Goal: Task Accomplishment & Management: Complete application form

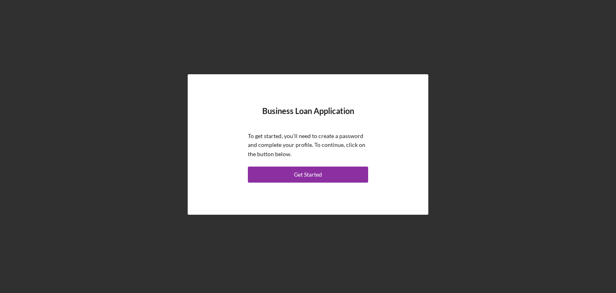
drag, startPoint x: 0, startPoint y: 0, endPoint x: 149, endPoint y: 95, distance: 177.0
click at [149, 95] on div "Business Loan Application To get started, you'll need to create a password and …" at bounding box center [308, 144] width 608 height 289
click at [356, 177] on button "Get Started" at bounding box center [308, 175] width 120 height 16
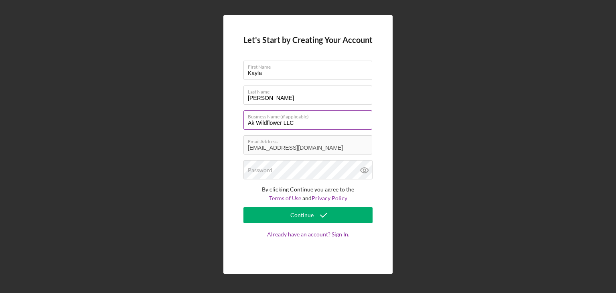
click at [253, 118] on label "Business Name (if applicable)" at bounding box center [310, 115] width 124 height 9
click at [253, 118] on input "Ak Wildflower LLC" at bounding box center [308, 119] width 129 height 19
click at [254, 121] on input "Ak Wildflower LLC" at bounding box center [308, 119] width 129 height 19
type input "AK Wildflower LLC"
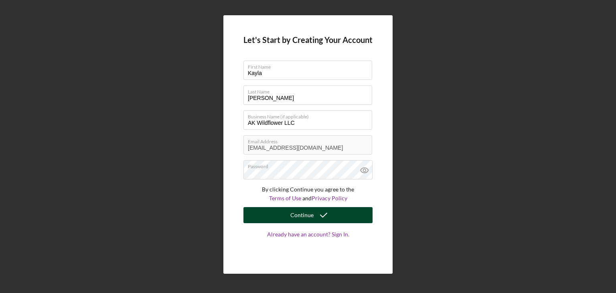
click at [301, 219] on div "Continue" at bounding box center [302, 215] width 23 height 16
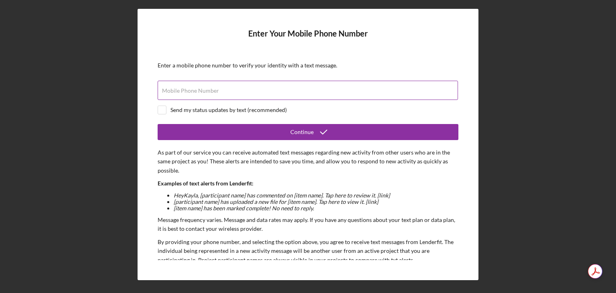
click at [213, 86] on div "Mobile Phone Number" at bounding box center [308, 91] width 301 height 20
type input "[PHONE_NUMBER]"
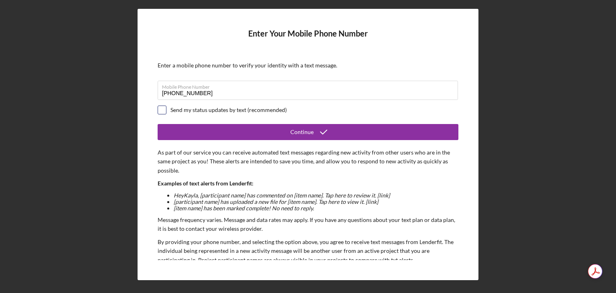
click at [162, 110] on input "checkbox" at bounding box center [162, 110] width 8 height 8
checkbox input "true"
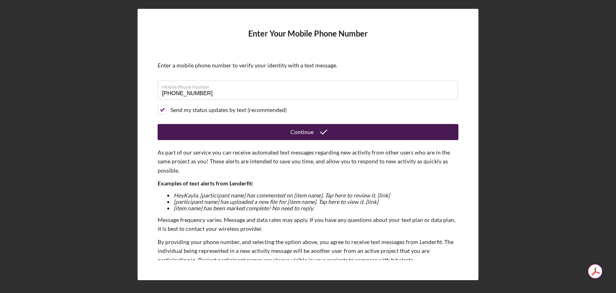
click at [209, 133] on button "Continue" at bounding box center [308, 132] width 301 height 16
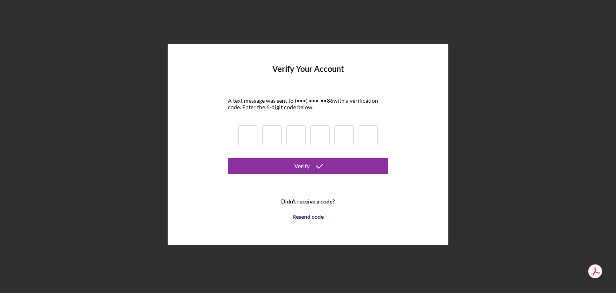
click at [249, 128] on input at bounding box center [247, 135] width 19 height 20
type input "6"
type input "1"
type input "3"
type input "2"
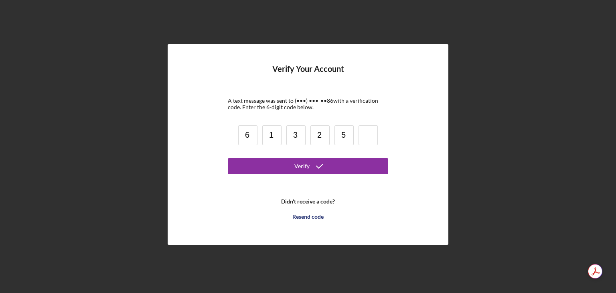
type input "5"
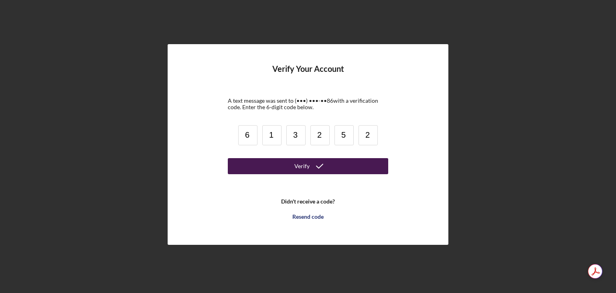
type input "2"
click at [297, 163] on div "Verify" at bounding box center [302, 166] width 15 height 16
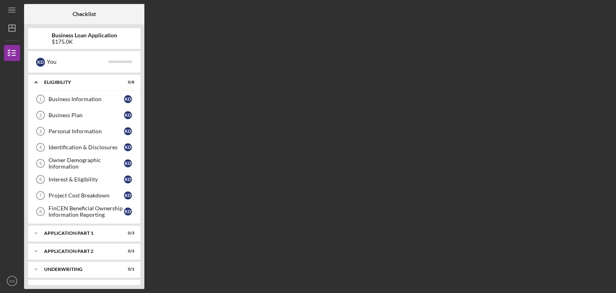
click at [192, 68] on div "Checklist Business Loan Application $175.0K K D You Icon/Expander Eligibility 0…" at bounding box center [318, 146] width 588 height 285
click at [422, 124] on div "Checklist Business Loan Application $175.0K K D You Icon/Expander Eligibility 0…" at bounding box center [318, 146] width 588 height 285
click at [60, 100] on div "Business Information" at bounding box center [86, 99] width 75 height 6
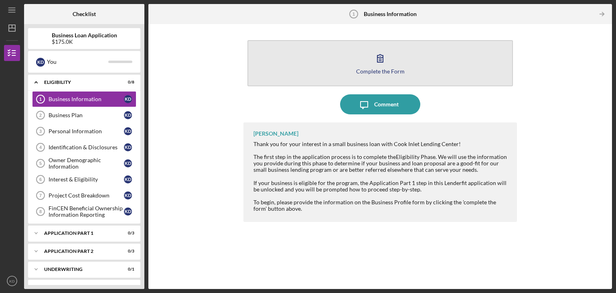
click at [478, 54] on button "Complete the Form Form" at bounding box center [381, 63] width 266 height 46
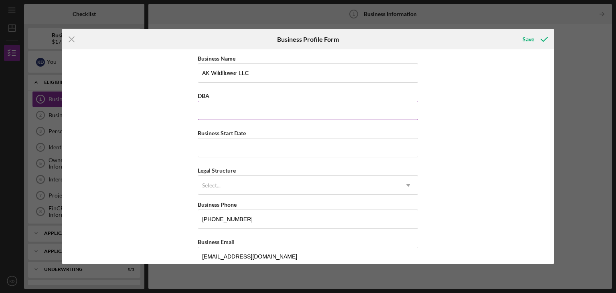
click at [262, 104] on input "DBA" at bounding box center [308, 110] width 221 height 19
type input "AK Wildflour"
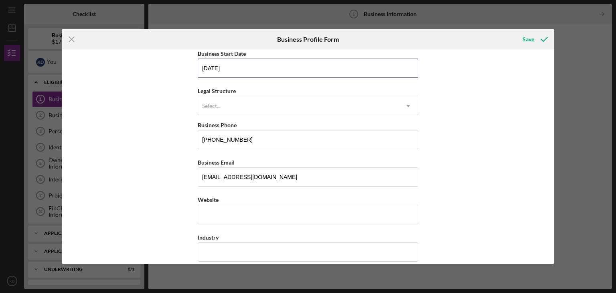
scroll to position [80, 0]
type input "[DATE]"
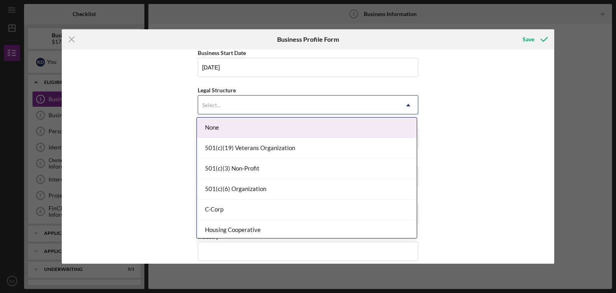
click at [242, 100] on div "Select..." at bounding box center [298, 105] width 201 height 18
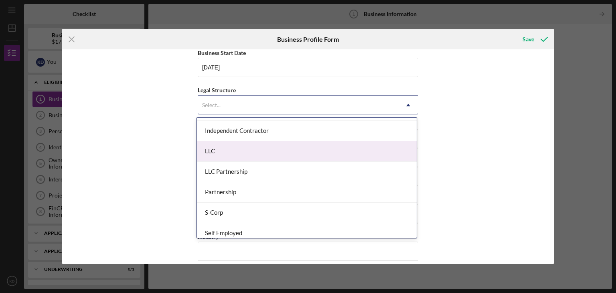
scroll to position [120, 0]
click at [275, 152] on div "LLC" at bounding box center [307, 150] width 220 height 20
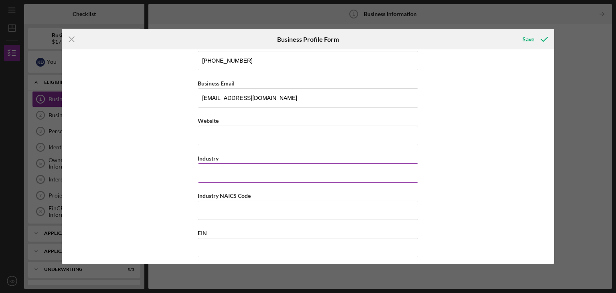
scroll to position [161, 0]
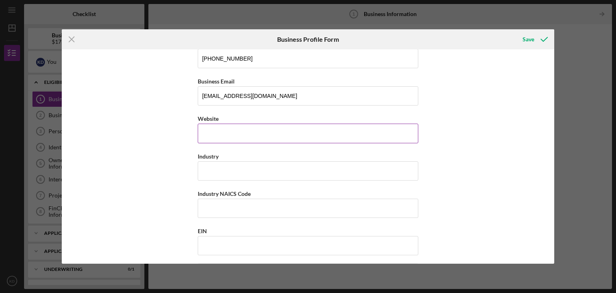
click at [236, 135] on input "Website" at bounding box center [308, 133] width 221 height 19
type input "[DOMAIN_NAME]"
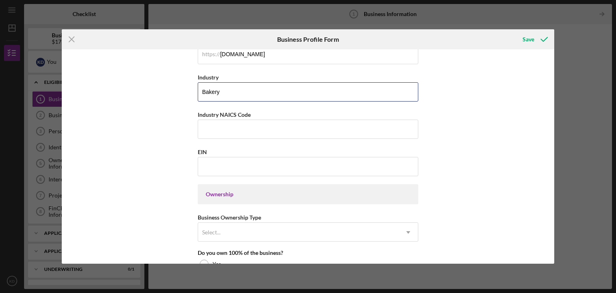
scroll to position [241, 0]
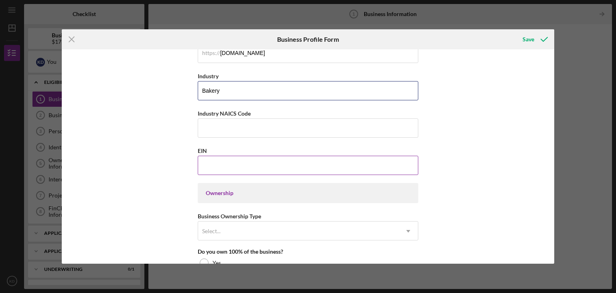
type input "Bakery"
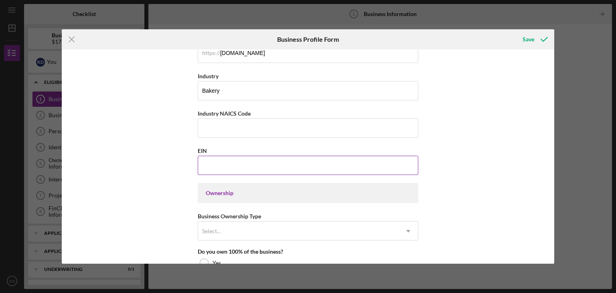
click at [228, 167] on input "EIN" at bounding box center [308, 165] width 221 height 19
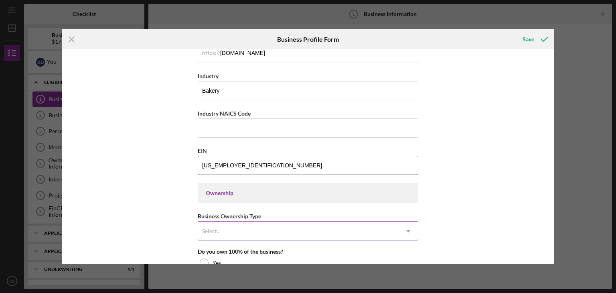
type input "[US_EMPLOYER_IDENTIFICATION_NUMBER]"
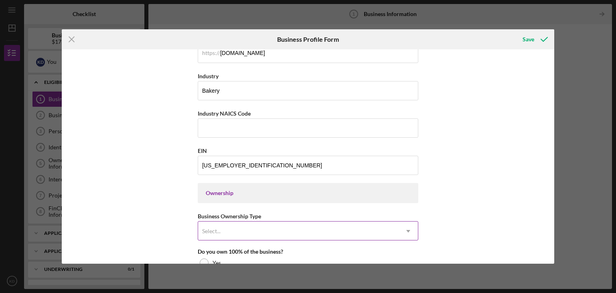
click at [230, 234] on div "Select..." at bounding box center [298, 231] width 201 height 18
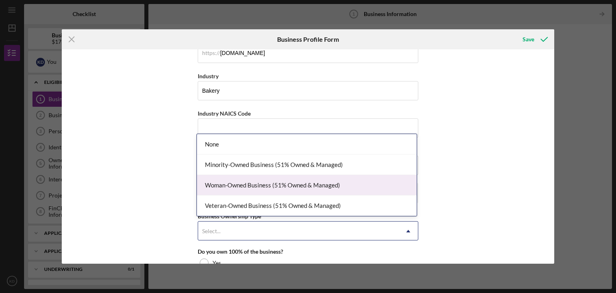
click at [348, 190] on div "Woman-Owned Business (51% Owned & Managed)" at bounding box center [307, 185] width 220 height 20
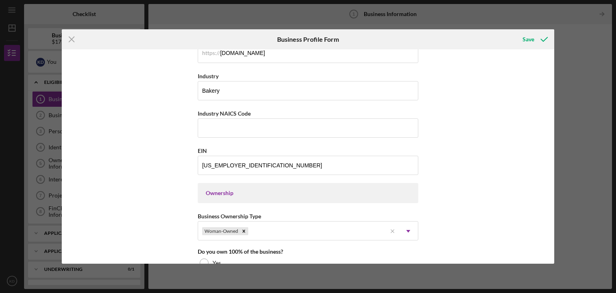
click at [169, 197] on div "Business Name AK Wildflower LLC DBA AK Wildflour Business Start Date [DATE] Leg…" at bounding box center [308, 156] width 493 height 214
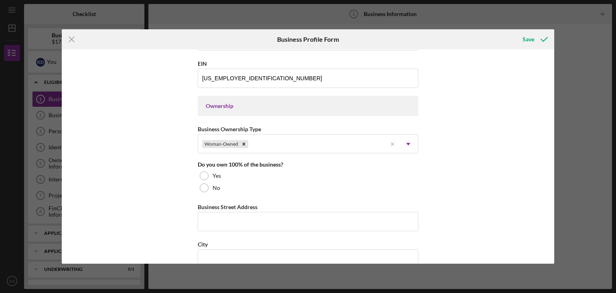
scroll to position [361, 0]
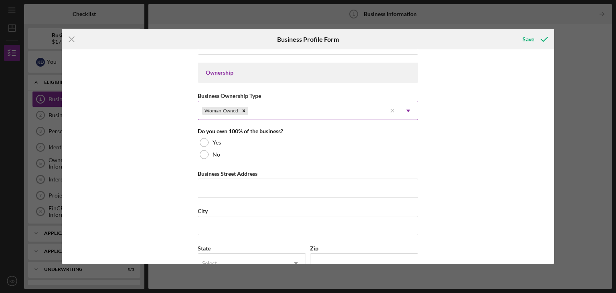
click at [318, 113] on div "Woman-Owned" at bounding box center [292, 111] width 189 height 18
click at [125, 154] on div "Business Name AK Wildflower LLC DBA AK Wildflour Business Start Date [DATE] Leg…" at bounding box center [308, 156] width 493 height 214
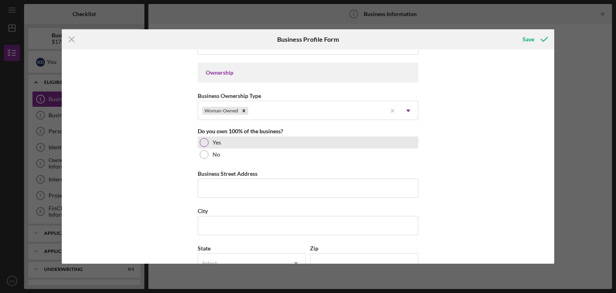
click at [204, 141] on div at bounding box center [204, 142] width 9 height 9
click at [216, 182] on input "Business Street Address" at bounding box center [308, 188] width 221 height 19
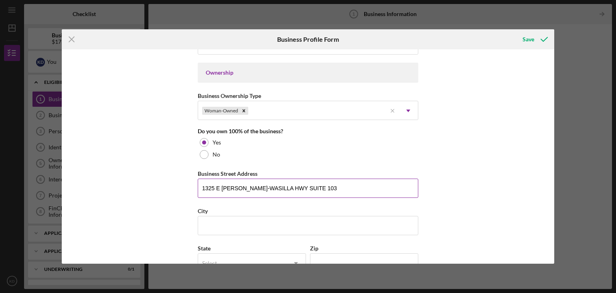
type input "1325 E [PERSON_NAME]-WASILLA HWY SUITE 103"
type input "WASILLA"
type input "A"
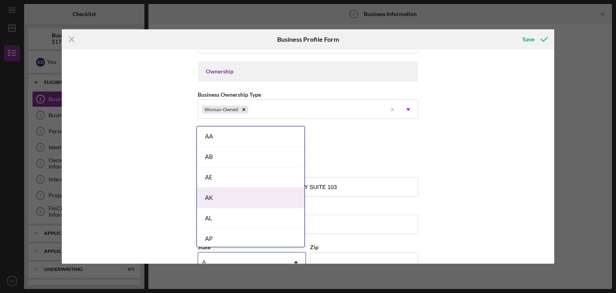
click at [220, 190] on div "AK" at bounding box center [251, 198] width 108 height 20
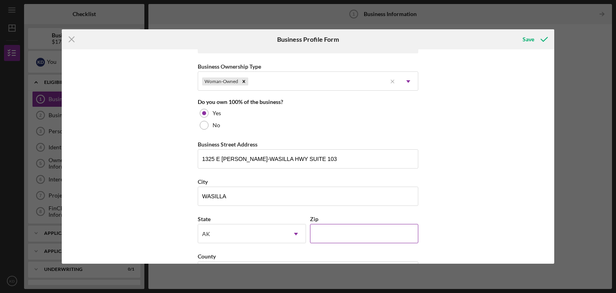
scroll to position [483, 0]
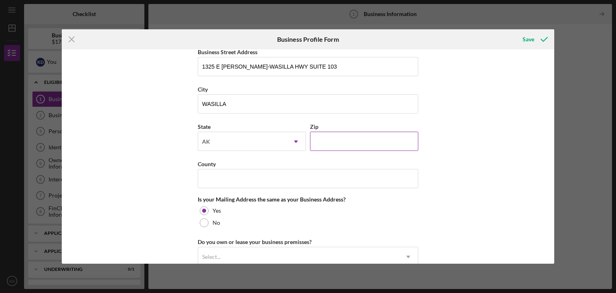
click at [340, 138] on input "Zip" at bounding box center [364, 141] width 108 height 19
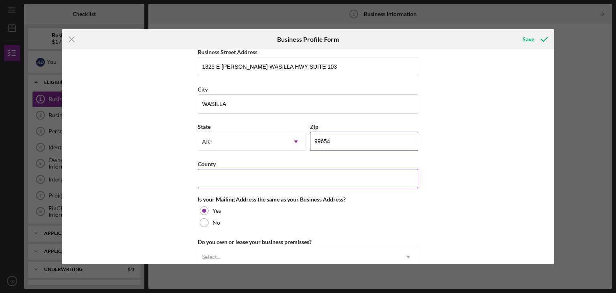
type input "99654"
click at [292, 173] on input "County" at bounding box center [308, 178] width 221 height 19
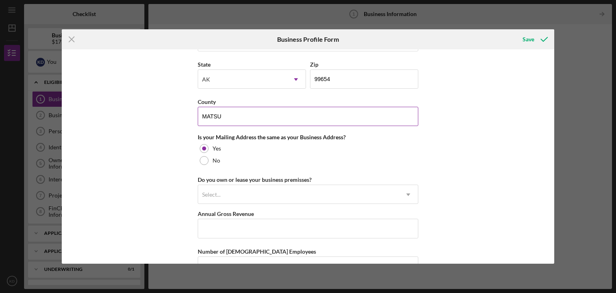
scroll to position [563, 0]
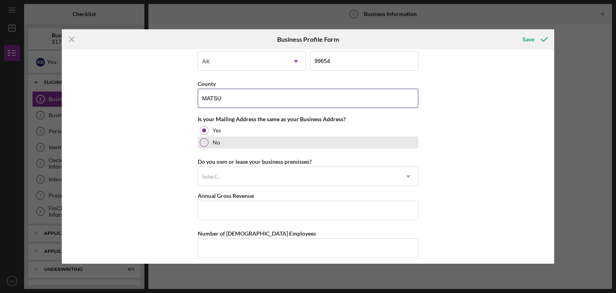
type input "MATSU"
click at [200, 144] on div "No" at bounding box center [308, 142] width 221 height 12
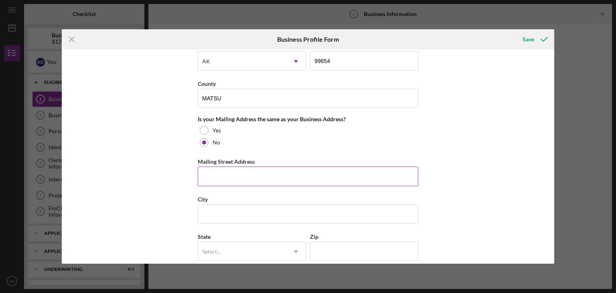
click at [213, 175] on input "Mailing Street Address" at bounding box center [308, 176] width 221 height 19
type input "P.O. BOX 877609"
type input "WASILLA"
type input "A"
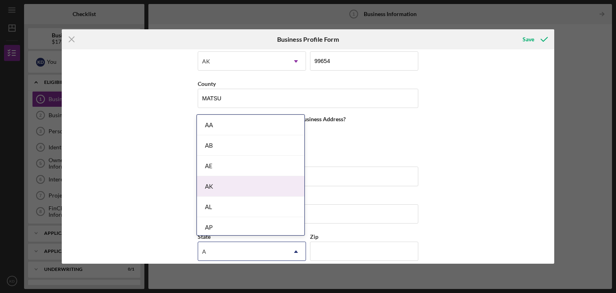
click at [214, 187] on div "AK" at bounding box center [251, 186] width 108 height 20
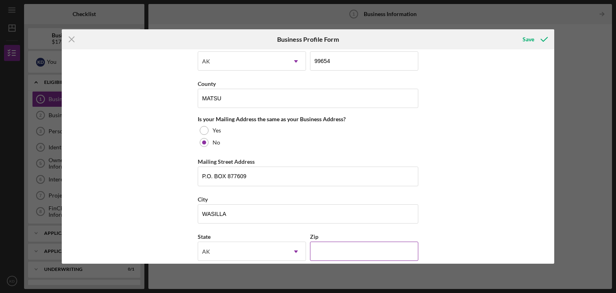
click at [334, 252] on input "Zip" at bounding box center [364, 251] width 108 height 19
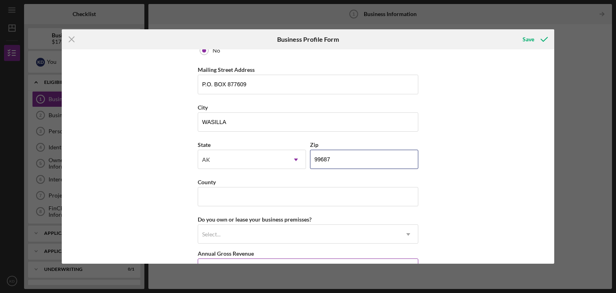
scroll to position [683, 0]
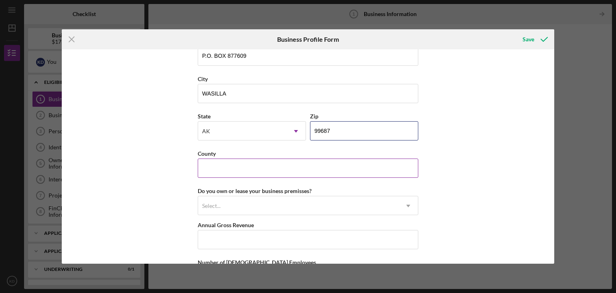
type input "99687"
click at [273, 167] on input "County" at bounding box center [308, 168] width 221 height 19
type input "A"
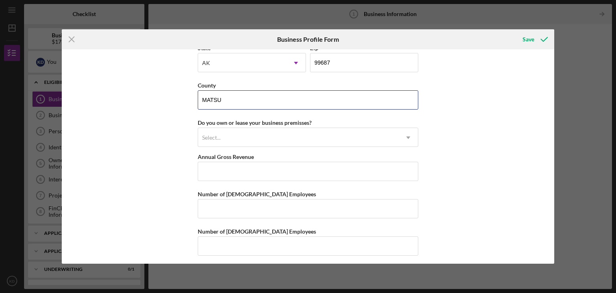
scroll to position [753, 0]
type input "MATSU"
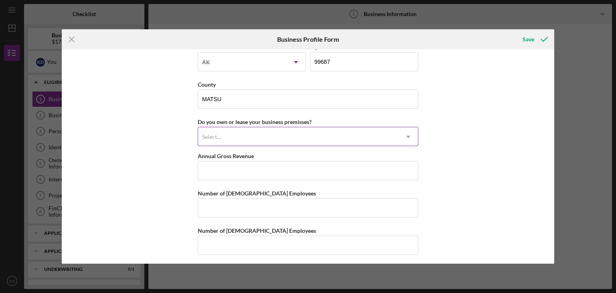
click at [271, 139] on div "Select..." at bounding box center [298, 137] width 201 height 18
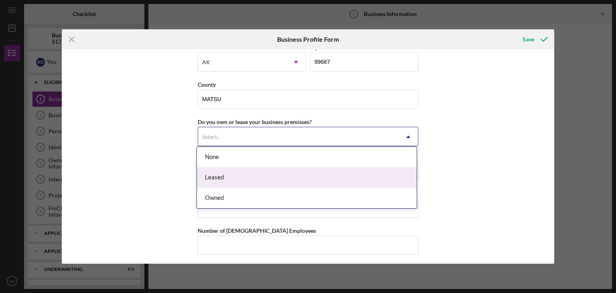
click at [258, 181] on div "Leased" at bounding box center [307, 177] width 220 height 20
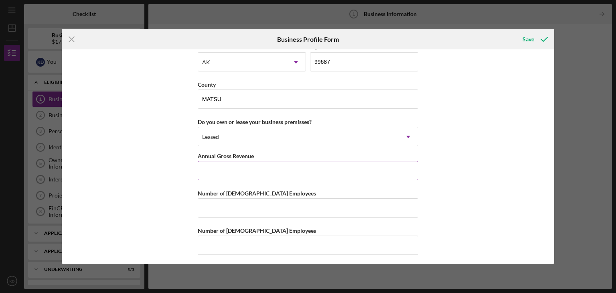
click at [242, 169] on input "Annual Gross Revenue" at bounding box center [308, 170] width 221 height 19
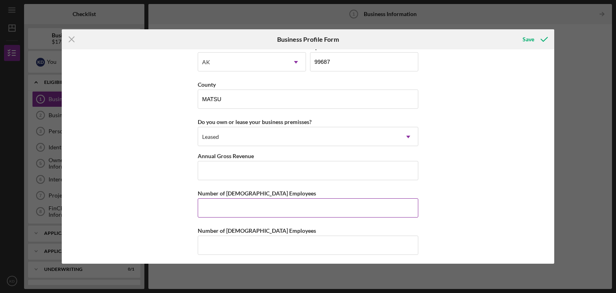
click at [270, 213] on input "Number of [DEMOGRAPHIC_DATA] Employees" at bounding box center [308, 207] width 221 height 19
type input "1"
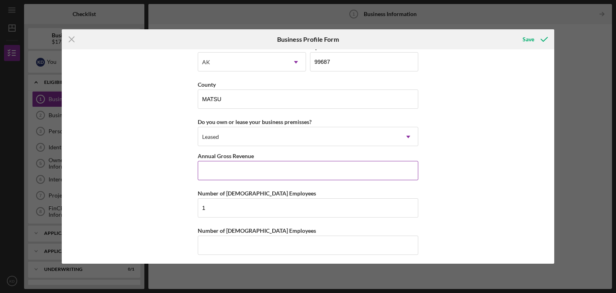
click at [257, 169] on input "Annual Gross Revenue" at bounding box center [308, 170] width 221 height 19
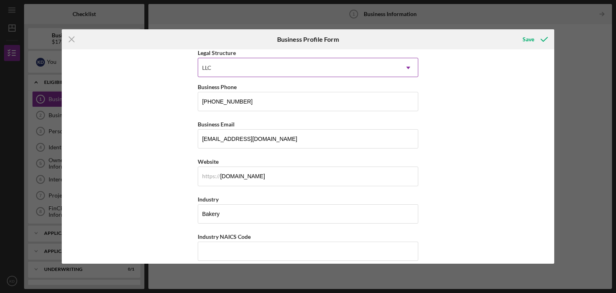
scroll to position [0, 0]
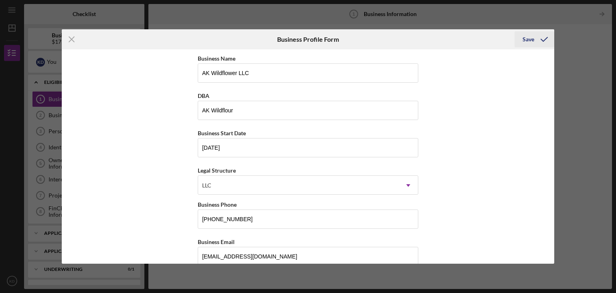
type input "$730,000"
click at [527, 43] on div "Save" at bounding box center [529, 39] width 12 height 16
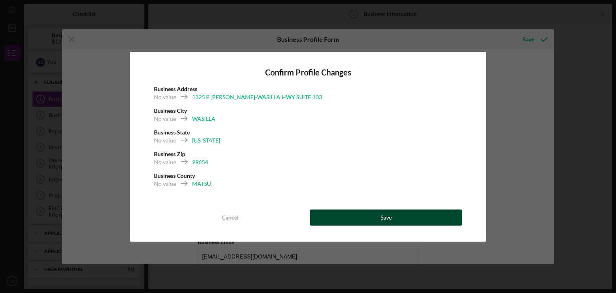
click at [401, 216] on button "Save" at bounding box center [386, 218] width 152 height 16
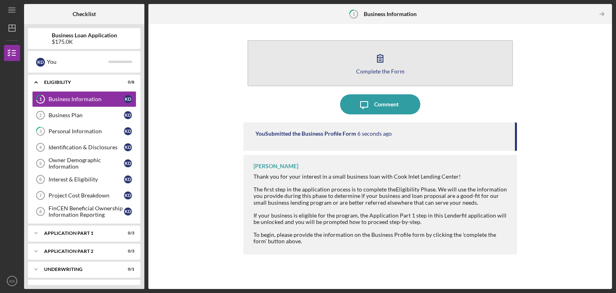
click at [424, 65] on button "Complete the Form Form" at bounding box center [381, 63] width 266 height 46
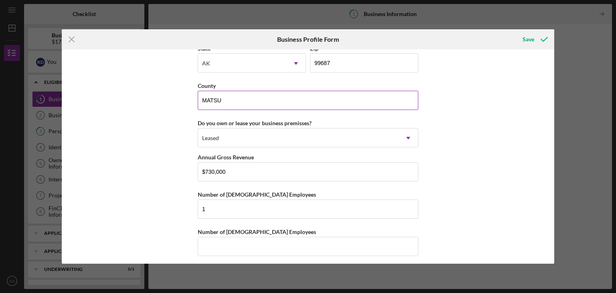
scroll to position [753, 0]
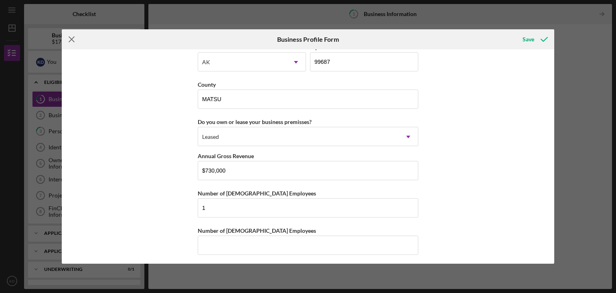
click at [70, 39] on icon "Icon/Menu Close" at bounding box center [72, 39] width 20 height 20
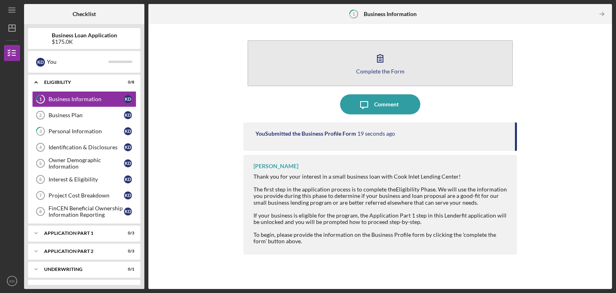
click at [371, 69] on div "Complete the Form" at bounding box center [380, 71] width 49 height 6
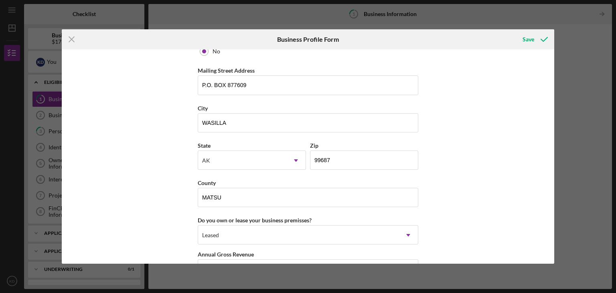
scroll to position [753, 0]
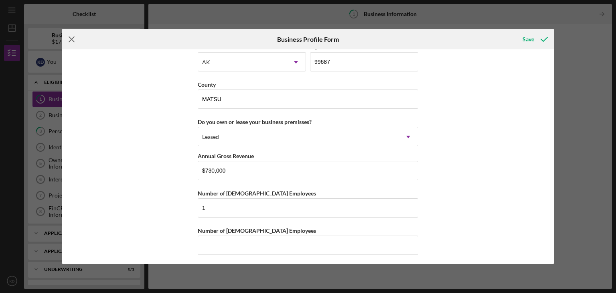
click at [77, 37] on icon "Icon/Menu Close" at bounding box center [72, 39] width 20 height 20
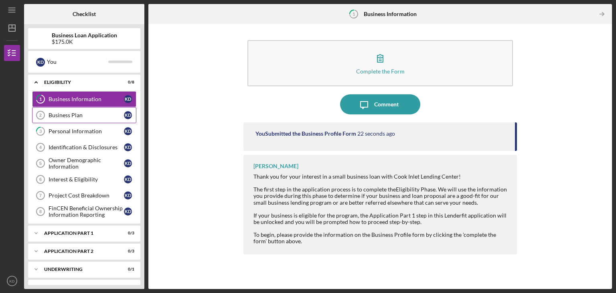
click at [84, 110] on link "Business Plan 2 Business Plan K D" at bounding box center [84, 115] width 104 height 16
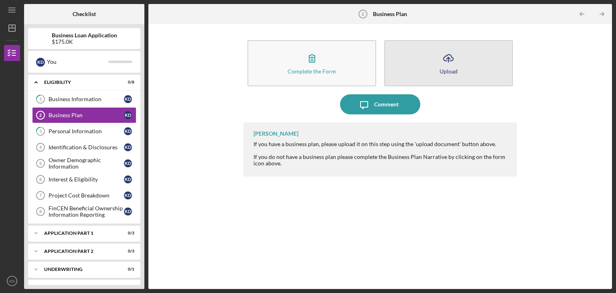
click at [476, 71] on button "Icon/Upload Upload" at bounding box center [448, 63] width 129 height 46
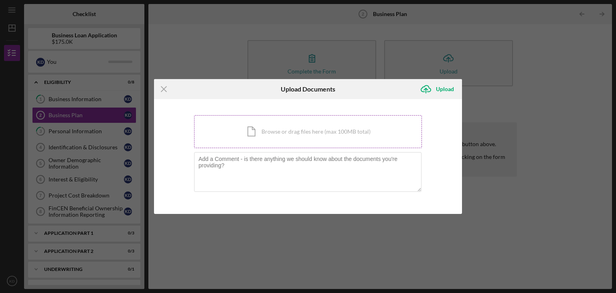
click at [290, 127] on div "Icon/Document Browse or drag files here (max 100MB total) Tap to choose files o…" at bounding box center [308, 131] width 228 height 33
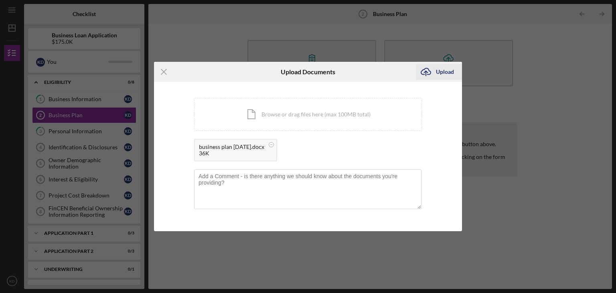
click at [453, 71] on div "Upload" at bounding box center [445, 72] width 18 height 16
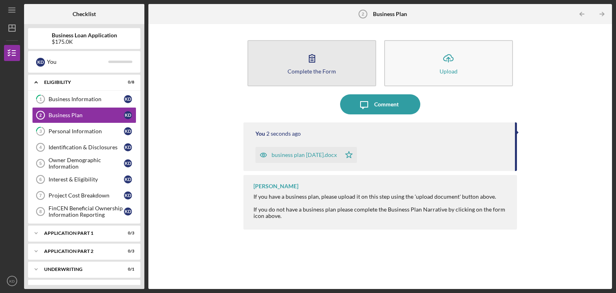
click at [297, 62] on button "Complete the Form Form" at bounding box center [312, 63] width 129 height 46
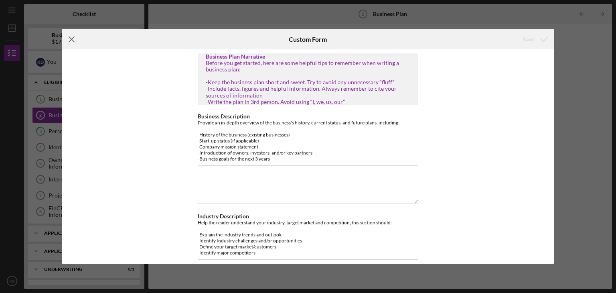
click at [67, 39] on icon "Icon/Menu Close" at bounding box center [72, 39] width 20 height 20
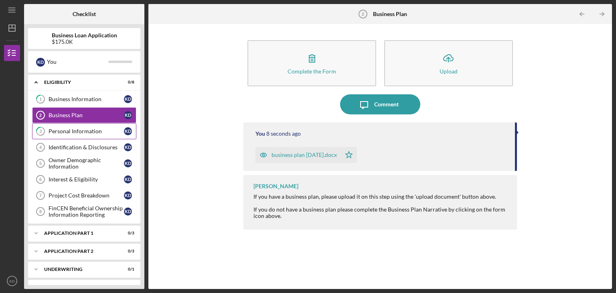
click at [65, 134] on div "Personal Information" at bounding box center [86, 131] width 75 height 6
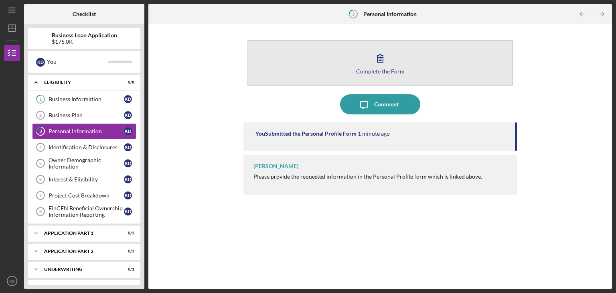
click at [404, 71] on button "Complete the Form Form" at bounding box center [381, 63] width 266 height 46
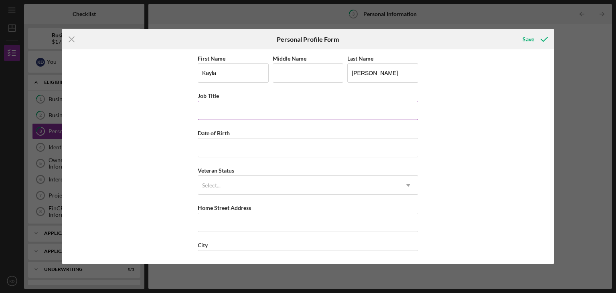
click at [293, 110] on input "Job Title" at bounding box center [308, 110] width 221 height 19
type input "Owner"
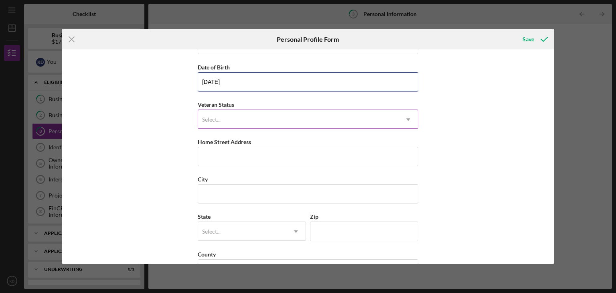
scroll to position [80, 0]
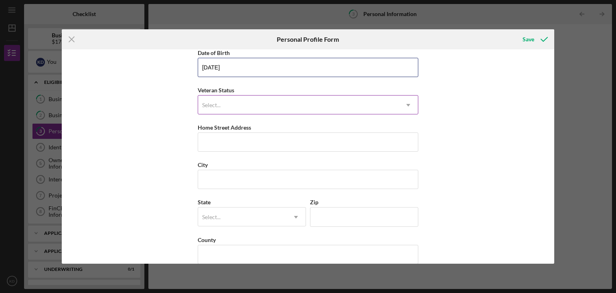
type input "[DATE]"
click at [276, 102] on div "Select..." at bounding box center [298, 105] width 201 height 18
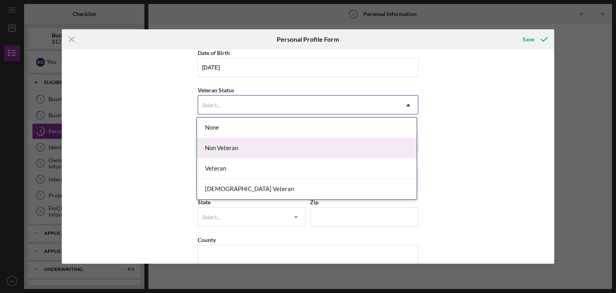
click at [264, 157] on div "Non Veteran" at bounding box center [307, 148] width 220 height 20
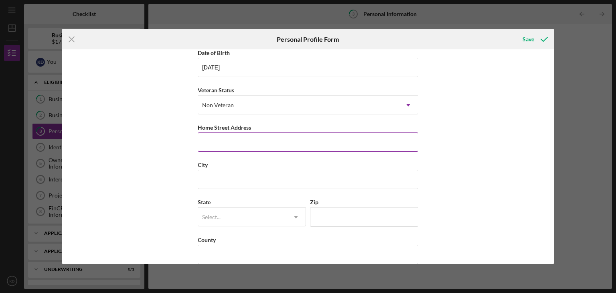
click at [249, 142] on input "Home Street Address" at bounding box center [308, 141] width 221 height 19
type input "5181 S OUTRIGGER DR"
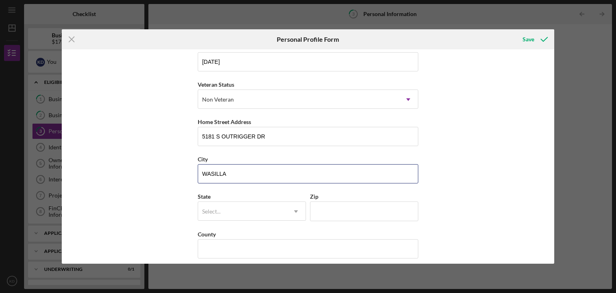
scroll to position [92, 0]
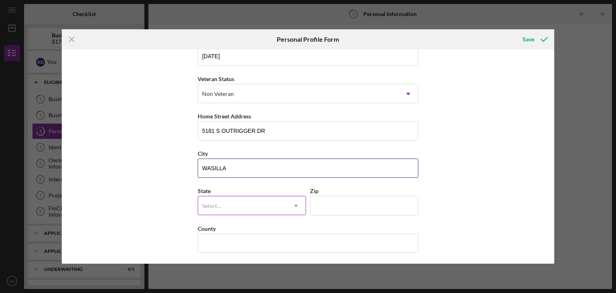
type input "WASILLA"
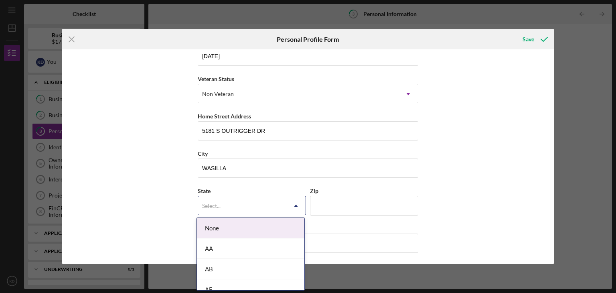
click at [249, 203] on div "Select..." at bounding box center [242, 206] width 88 height 18
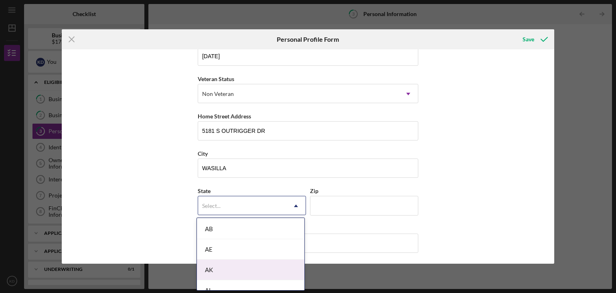
click at [233, 273] on div "AK" at bounding box center [251, 270] width 108 height 20
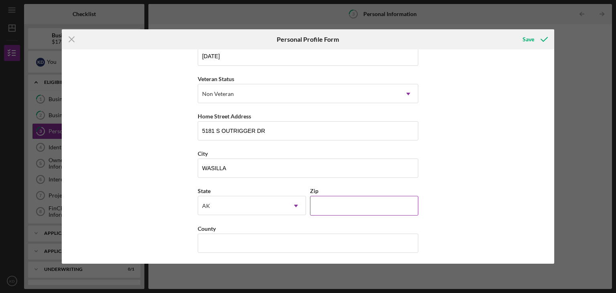
click at [356, 203] on input "Zip" at bounding box center [364, 205] width 108 height 19
type input "99623"
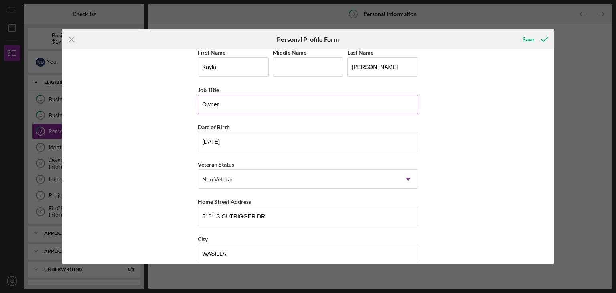
scroll to position [0, 0]
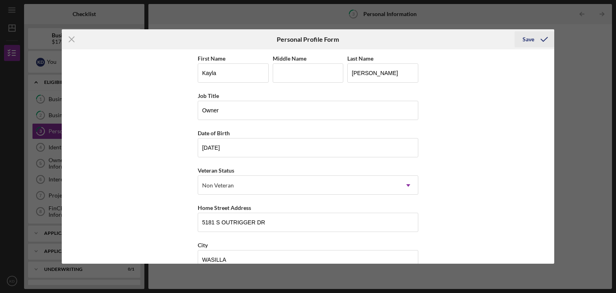
type input "MATSU"
click at [524, 38] on div "Save" at bounding box center [529, 39] width 12 height 16
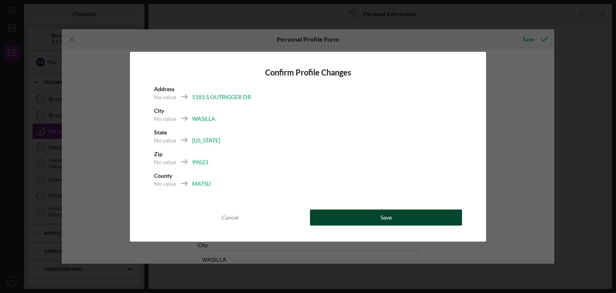
click at [385, 219] on div "Save" at bounding box center [386, 218] width 11 height 16
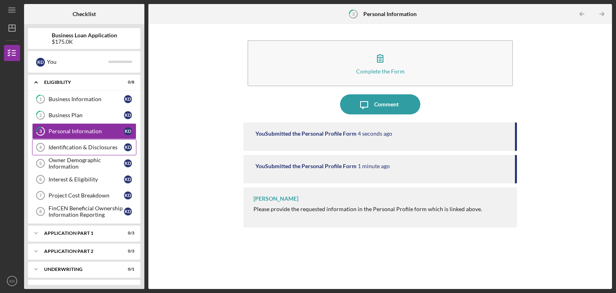
click at [88, 148] on div "Identification & Disclosures" at bounding box center [86, 147] width 75 height 6
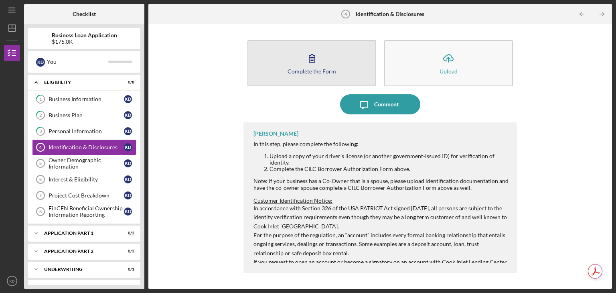
click at [353, 70] on button "Complete the Form Form" at bounding box center [312, 63] width 129 height 46
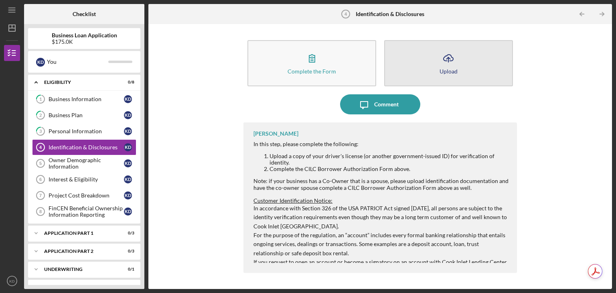
click at [437, 76] on button "Icon/Upload Upload" at bounding box center [448, 63] width 129 height 46
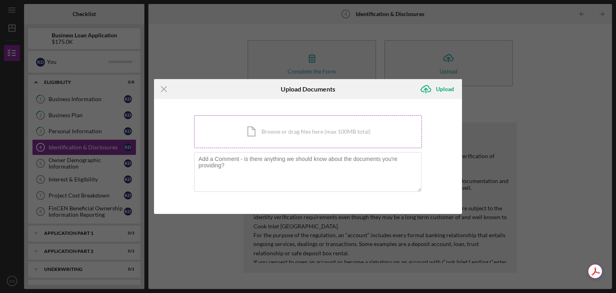
click at [352, 128] on div "Icon/Document Browse or drag files here (max 100MB total) Tap to choose files o…" at bounding box center [308, 131] width 228 height 33
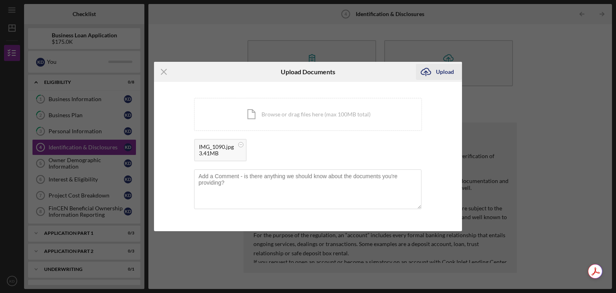
click at [438, 74] on div "Upload" at bounding box center [445, 72] width 18 height 16
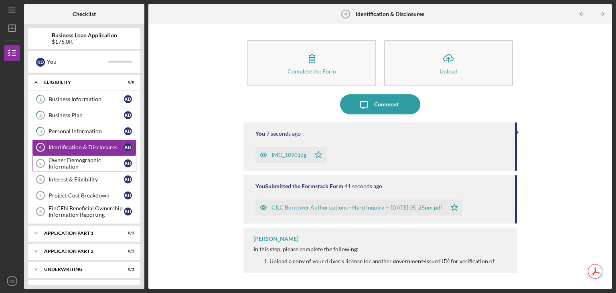
click at [74, 163] on div "Owner Demographic Information" at bounding box center [86, 163] width 75 height 13
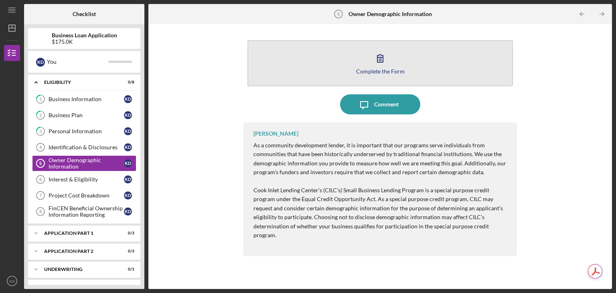
click at [393, 77] on button "Complete the Form Form" at bounding box center [381, 63] width 266 height 46
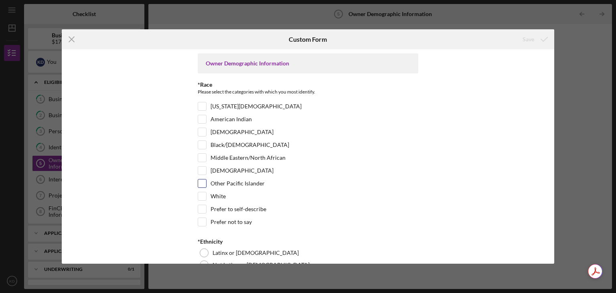
click at [202, 189] on div "Other Pacific Islander" at bounding box center [308, 185] width 221 height 13
click at [202, 196] on input "White" at bounding box center [202, 196] width 8 height 8
checkbox input "true"
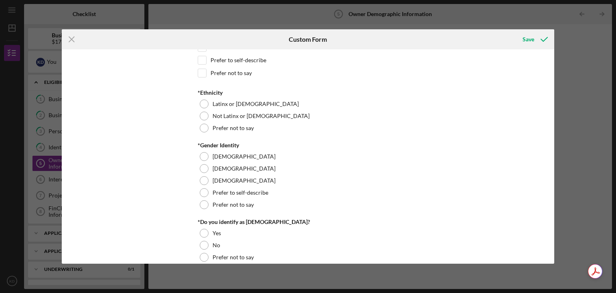
scroll to position [161, 0]
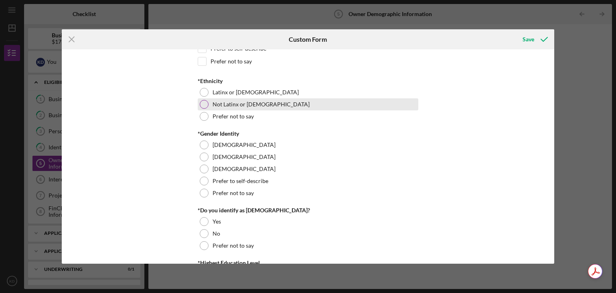
click at [203, 102] on div at bounding box center [204, 104] width 9 height 9
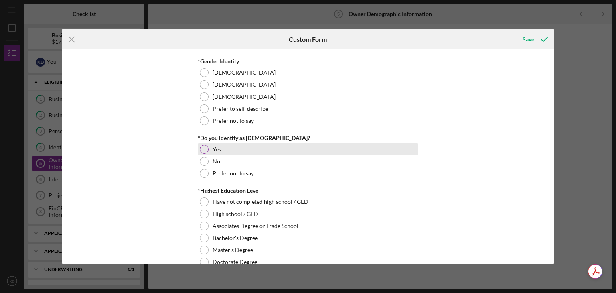
scroll to position [241, 0]
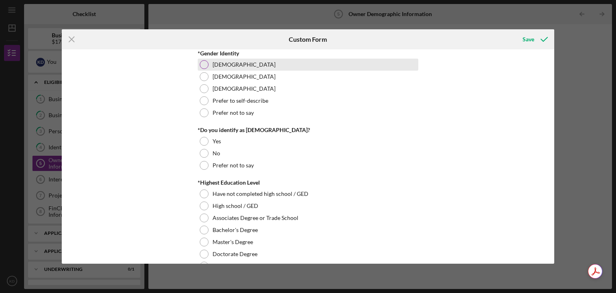
click at [204, 60] on div at bounding box center [204, 64] width 9 height 9
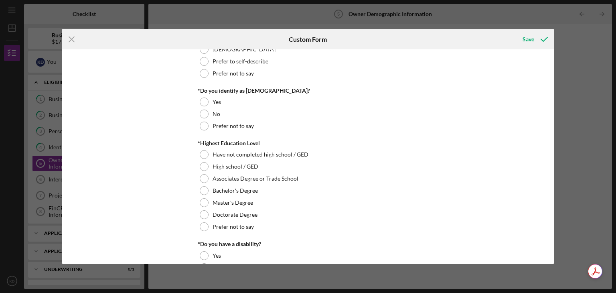
scroll to position [281, 0]
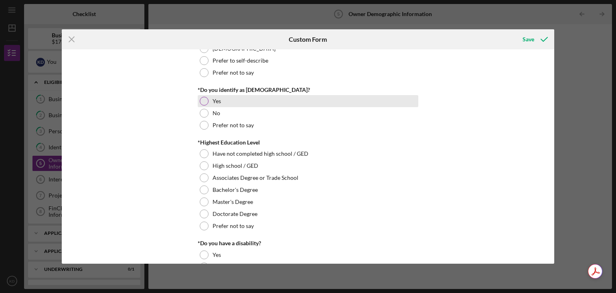
click at [202, 99] on div at bounding box center [204, 101] width 9 height 9
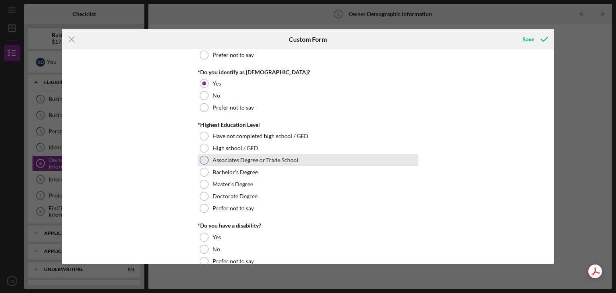
scroll to position [321, 0]
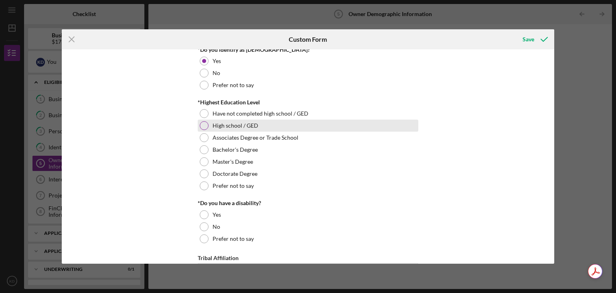
click at [206, 121] on div at bounding box center [204, 125] width 9 height 9
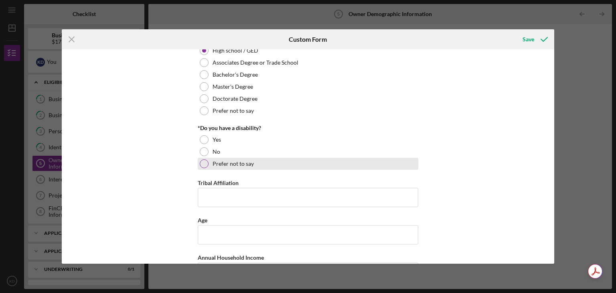
scroll to position [401, 0]
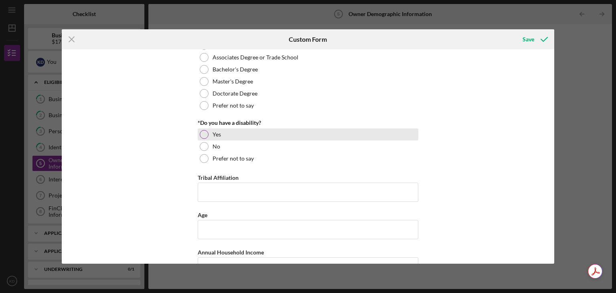
click at [204, 132] on div at bounding box center [204, 134] width 9 height 9
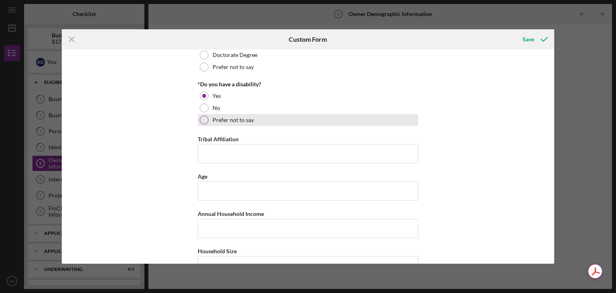
scroll to position [441, 0]
click at [201, 118] on div at bounding box center [204, 118] width 9 height 9
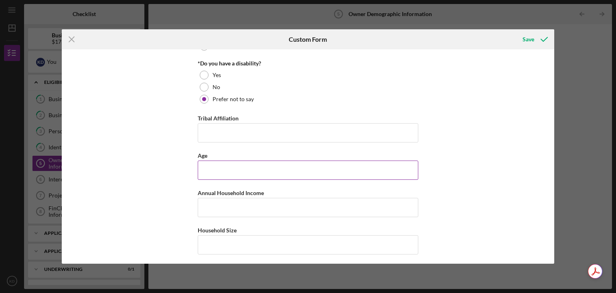
scroll to position [461, 0]
click at [234, 172] on input "Age" at bounding box center [308, 169] width 221 height 19
type input "31"
type input "$130,000"
click at [217, 237] on input "Household Size" at bounding box center [308, 244] width 221 height 19
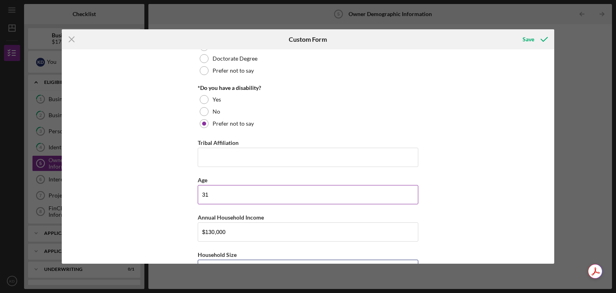
scroll to position [441, 0]
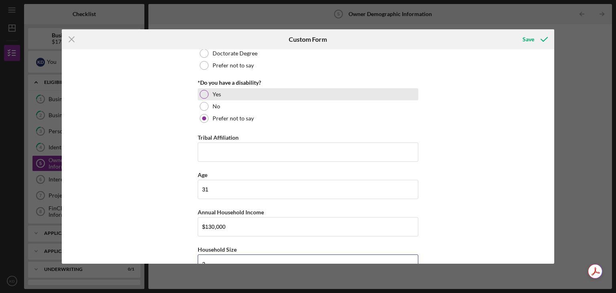
type input "2"
click at [203, 93] on div at bounding box center [204, 94] width 9 height 9
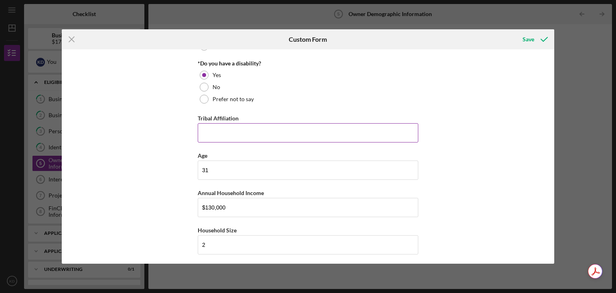
scroll to position [461, 0]
click at [526, 43] on div "Save" at bounding box center [529, 39] width 12 height 16
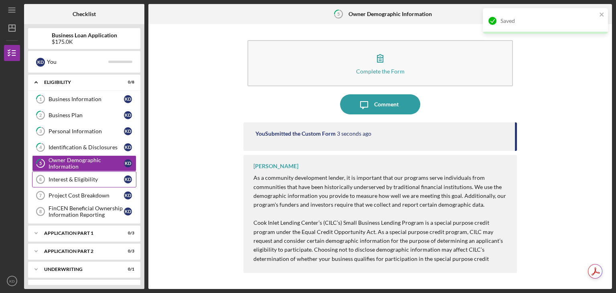
click at [77, 178] on div "Interest & Eligibility" at bounding box center [86, 179] width 75 height 6
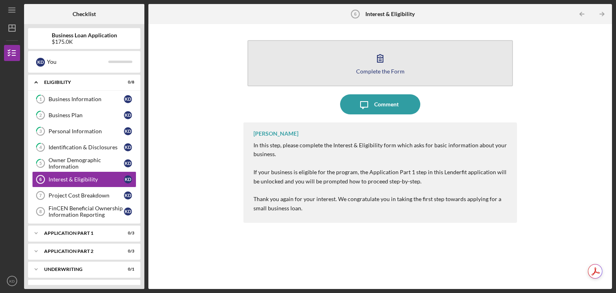
click at [421, 60] on button "Complete the Form Form" at bounding box center [381, 63] width 266 height 46
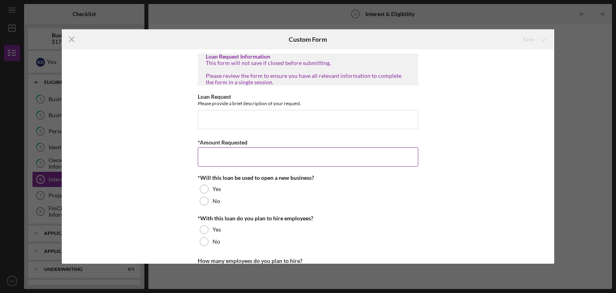
click at [269, 157] on input "*Amount Requested" at bounding box center [308, 156] width 221 height 19
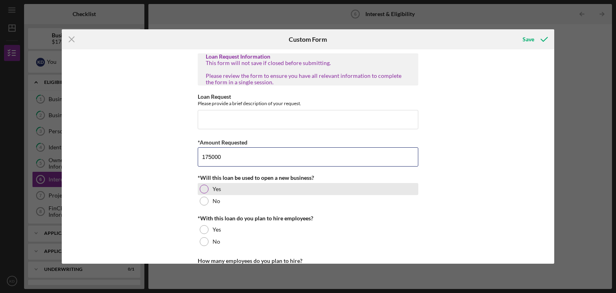
type input "175000"
click at [203, 187] on div at bounding box center [204, 189] width 9 height 9
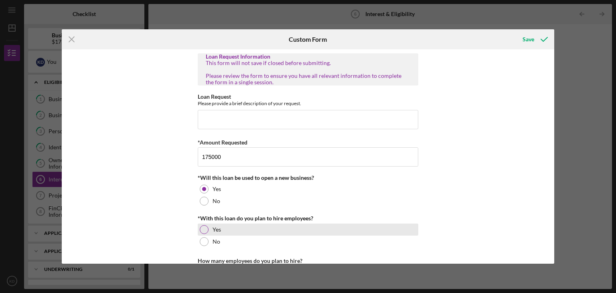
click at [202, 230] on div at bounding box center [204, 229] width 9 height 9
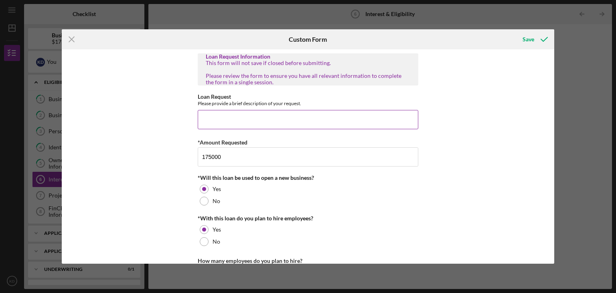
click at [226, 123] on input "Loan Request" at bounding box center [308, 119] width 221 height 19
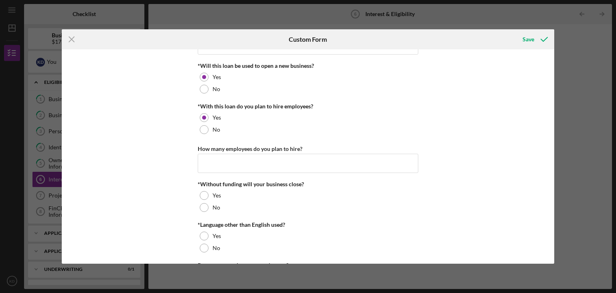
scroll to position [120, 0]
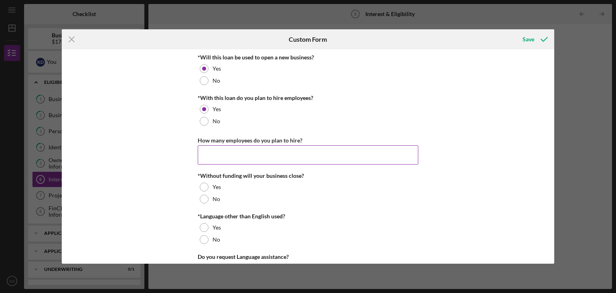
type input "Funds are needed to complete renovations on leased space to ensure up to health…"
click at [240, 154] on input "How many employees do you plan to hire?" at bounding box center [308, 154] width 221 height 19
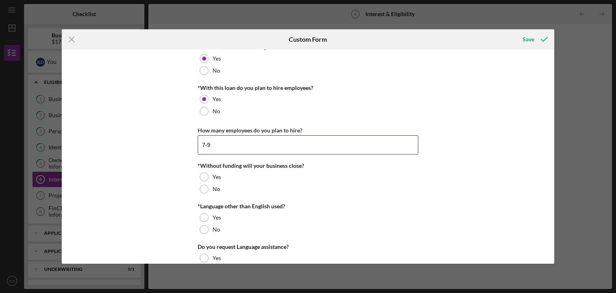
scroll to position [155, 0]
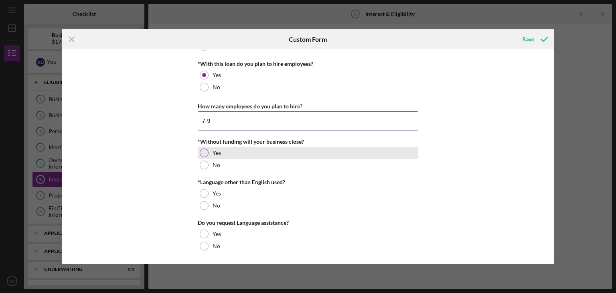
type input "7-9"
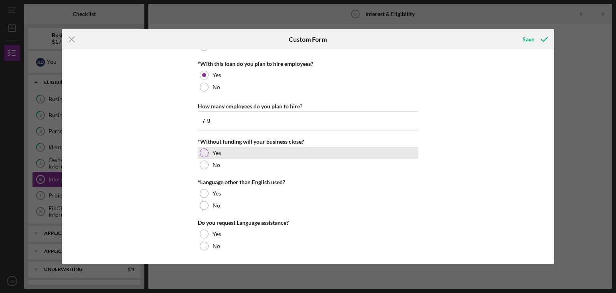
click at [203, 148] on div at bounding box center [204, 152] width 9 height 9
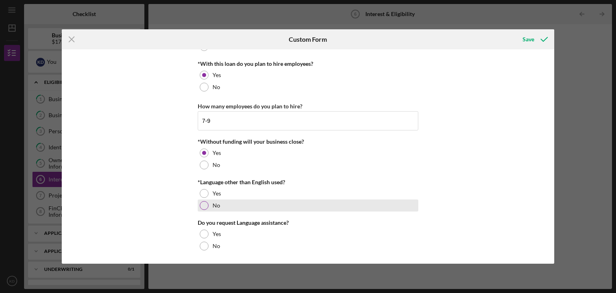
click at [203, 203] on div at bounding box center [204, 205] width 9 height 9
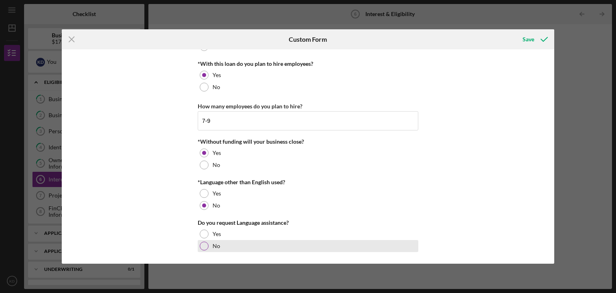
click at [202, 246] on div at bounding box center [204, 246] width 9 height 9
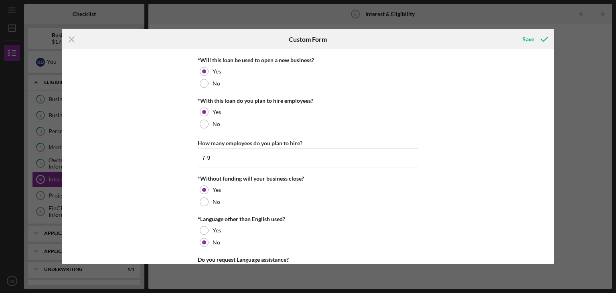
scroll to position [0, 0]
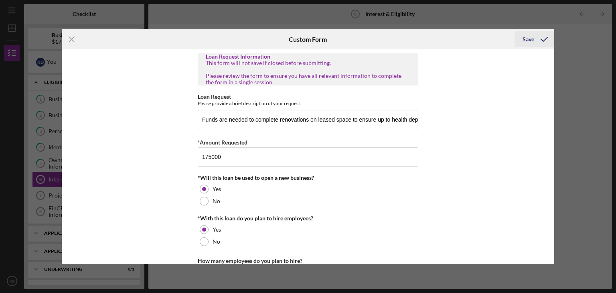
click at [526, 42] on div "Save" at bounding box center [529, 39] width 12 height 16
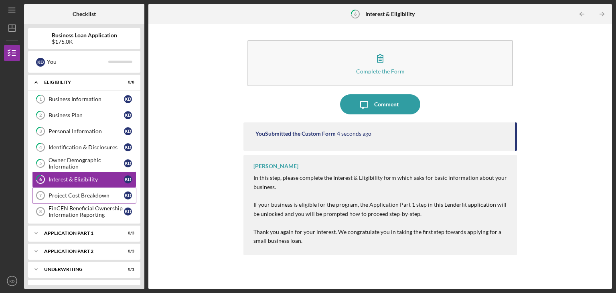
click at [63, 193] on div "Project Cost Breakdown" at bounding box center [86, 195] width 75 height 6
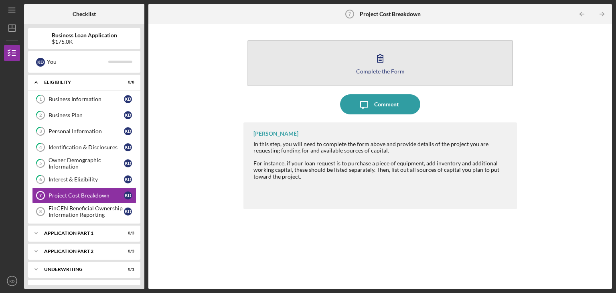
click at [403, 66] on button "Complete the Form Form" at bounding box center [381, 63] width 266 height 46
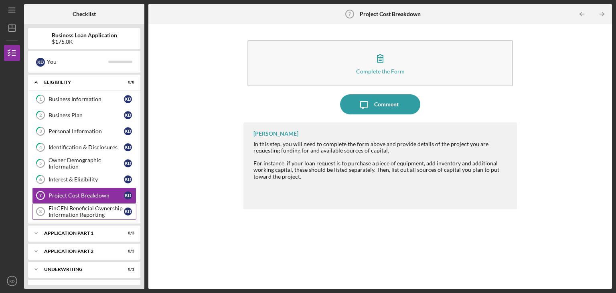
click at [76, 214] on div "FinCEN Beneficial Ownership Information Reporting" at bounding box center [86, 211] width 75 height 13
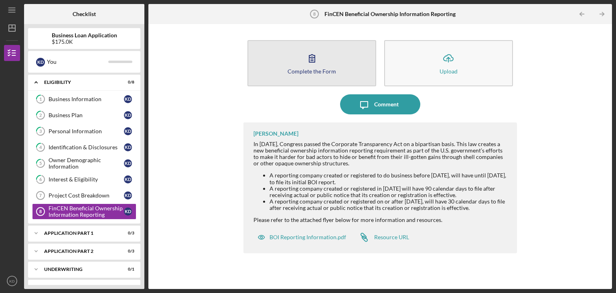
click at [290, 59] on button "Complete the Form Form" at bounding box center [312, 63] width 129 height 46
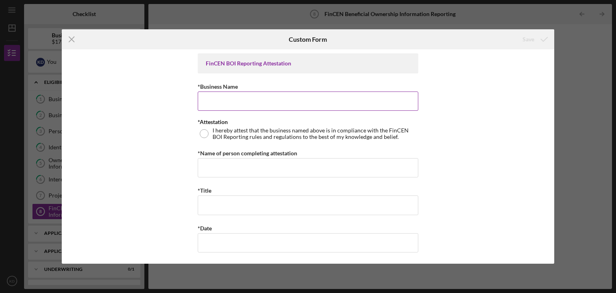
click at [263, 101] on input "*Business Name" at bounding box center [308, 101] width 221 height 19
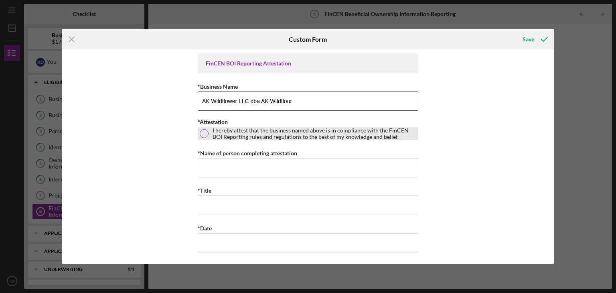
type input "AK Wildflower LLC dba AK Wildflour"
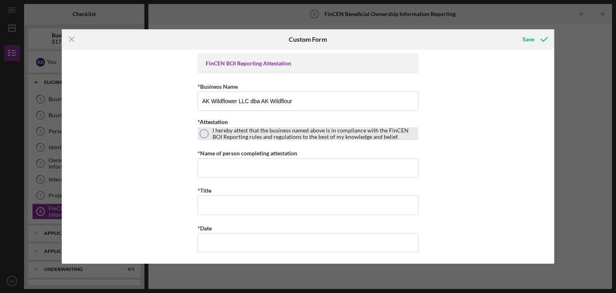
click at [201, 135] on div at bounding box center [204, 133] width 9 height 9
click at [224, 170] on input "*Name of person completing attestation" at bounding box center [308, 167] width 221 height 19
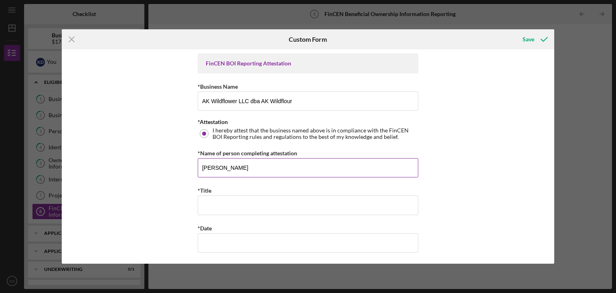
type input "[PERSON_NAME]"
type input "Owner"
type input "[DATE]"
click at [533, 33] on div "Save" at bounding box center [529, 39] width 12 height 16
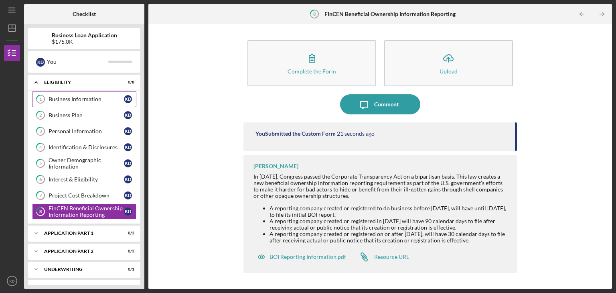
click at [101, 92] on link "1 Business Information K D" at bounding box center [84, 99] width 104 height 16
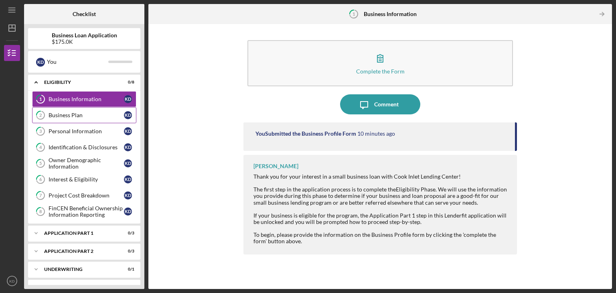
click at [84, 119] on link "2 Business Plan K D" at bounding box center [84, 115] width 104 height 16
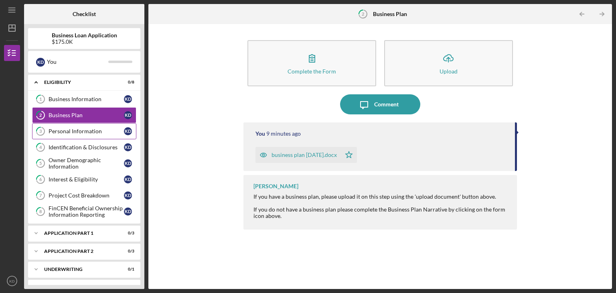
click at [77, 129] on div "Personal Information" at bounding box center [86, 131] width 75 height 6
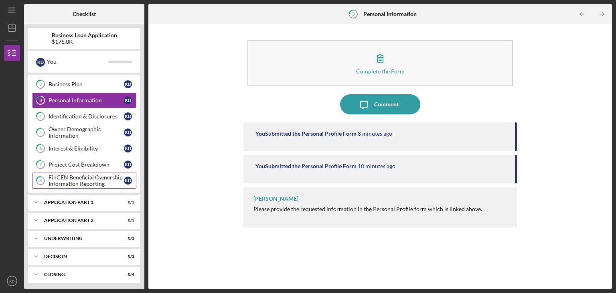
scroll to position [32, 0]
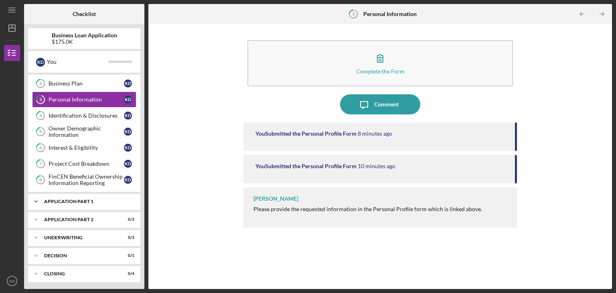
click at [67, 205] on div "Icon/Expander Application Part 1 0 / 3" at bounding box center [84, 201] width 112 height 16
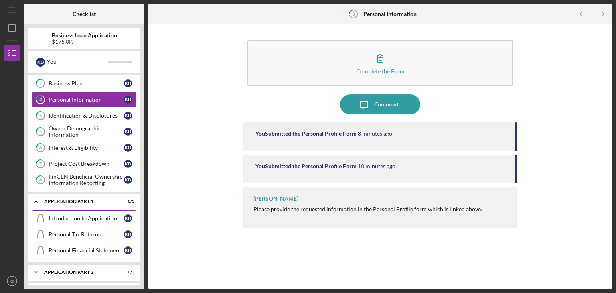
click at [67, 219] on div "Introduction to Application" at bounding box center [86, 218] width 75 height 6
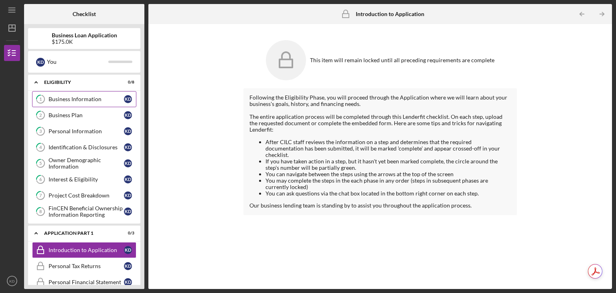
click at [94, 98] on div "Business Information" at bounding box center [86, 99] width 75 height 6
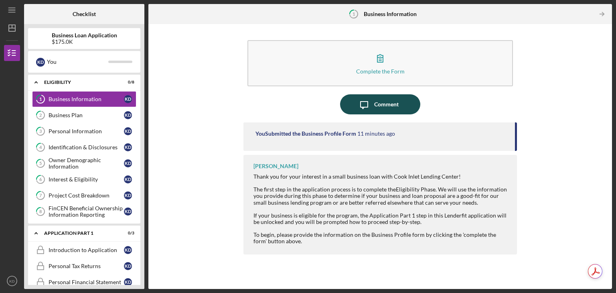
click at [373, 101] on icon "Icon/Message" at bounding box center [364, 104] width 20 height 20
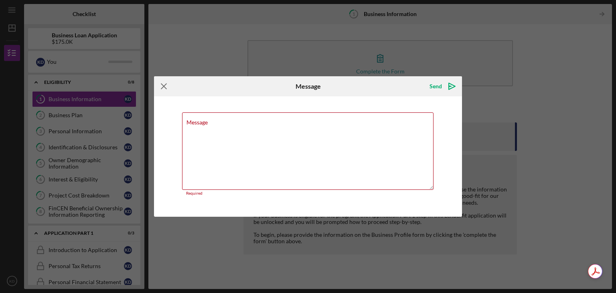
click at [164, 92] on icon "Icon/Menu Close" at bounding box center [164, 86] width 20 height 20
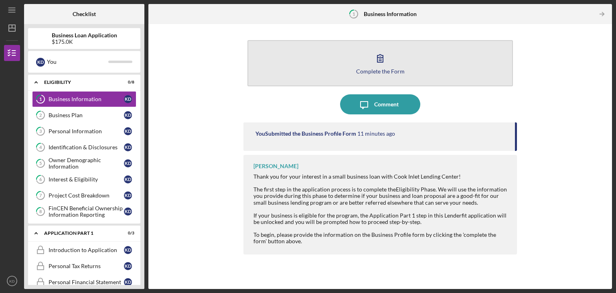
click at [403, 71] on div "Complete the Form" at bounding box center [380, 71] width 49 height 6
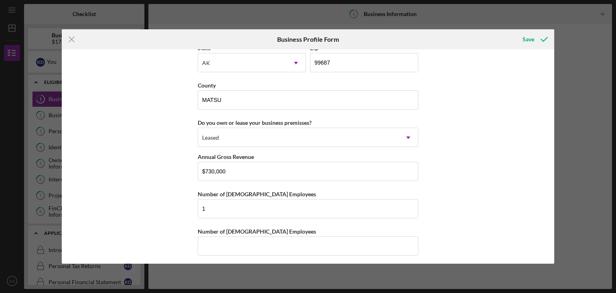
scroll to position [753, 0]
click at [213, 246] on input "Number of [DEMOGRAPHIC_DATA] Employees" at bounding box center [308, 245] width 221 height 19
type input "0"
click at [168, 200] on div "Business Name AK Wildflower LLC DBA AK Wildflour Business Start Date [DATE] Leg…" at bounding box center [308, 156] width 493 height 214
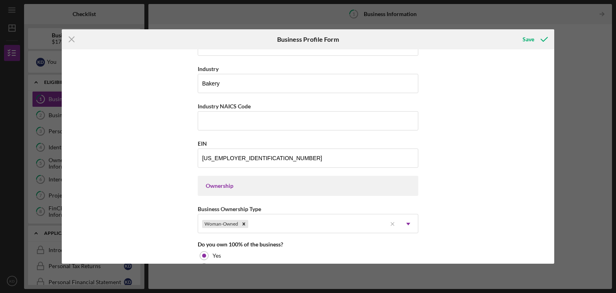
scroll to position [191, 0]
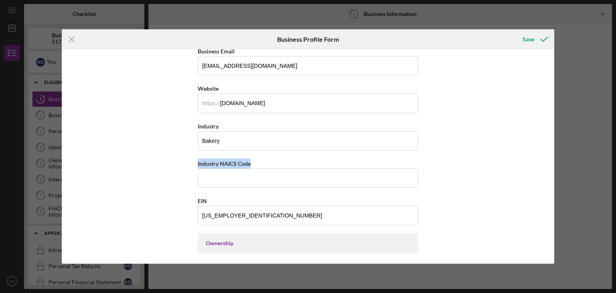
drag, startPoint x: 259, startPoint y: 161, endPoint x: 194, endPoint y: 158, distance: 65.5
click at [194, 158] on div "Business Name AK Wildflower LLC DBA AK Wildflour Business Start Date [DATE] Leg…" at bounding box center [308, 156] width 493 height 214
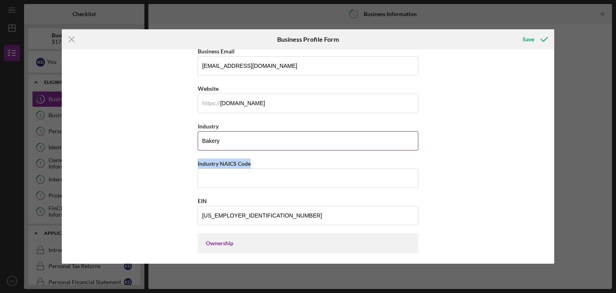
copy label "Industry NAICS Code"
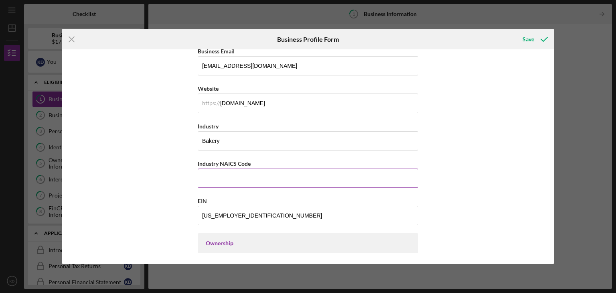
click at [248, 181] on input "Industry NAICS Code" at bounding box center [308, 178] width 221 height 19
paste input "311999"
type input "311999"
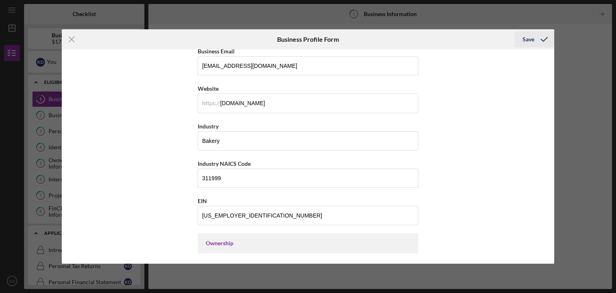
click at [539, 39] on icon "submit" at bounding box center [545, 39] width 20 height 20
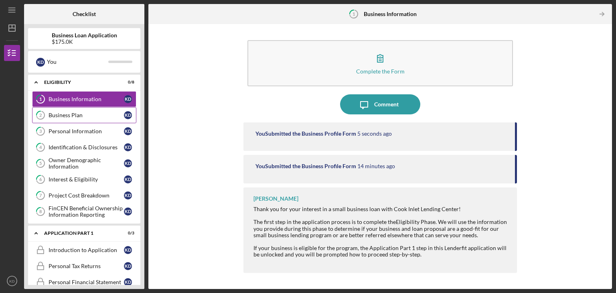
click at [79, 114] on div "Business Plan" at bounding box center [86, 115] width 75 height 6
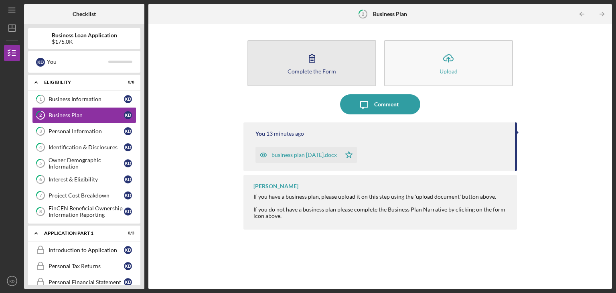
click at [307, 59] on icon "button" at bounding box center [312, 58] width 20 height 20
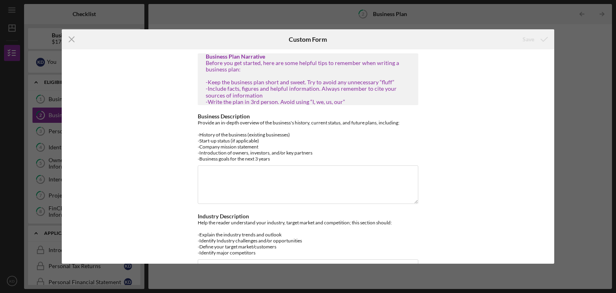
drag, startPoint x: 275, startPoint y: 161, endPoint x: 193, endPoint y: 116, distance: 93.8
click at [193, 116] on div "Business Plan Narrative Before you get started, here are some helpful tips to r…" at bounding box center [308, 156] width 493 height 214
copy div "Business Description Provide an in-depth overview of the business's history, cu…"
click at [281, 182] on textarea "Business Description" at bounding box center [308, 184] width 221 height 39
paste textarea "AK Wildflower LLC, doing business as AK Wildflour, was founded in [DATE] as a h…"
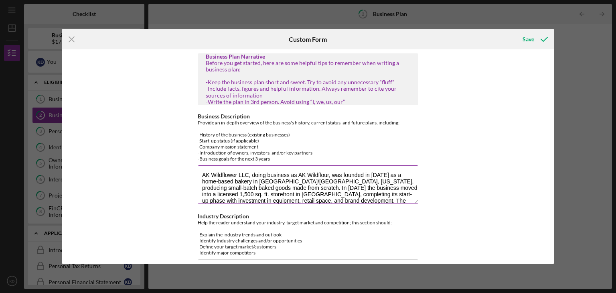
drag, startPoint x: 287, startPoint y: 176, endPoint x: 250, endPoint y: 177, distance: 36.5
click at [250, 177] on textarea "AK Wildflower LLC, doing business as AK Wildflour, was founded in [DATE] as a h…" at bounding box center [308, 184] width 221 height 39
drag, startPoint x: 296, startPoint y: 173, endPoint x: 258, endPoint y: 172, distance: 37.7
click at [253, 174] on textarea "AK Wildflower LLC, doing business as AK Wildflour, was founded in [DATE] as a h…" at bounding box center [308, 184] width 221 height 39
click at [395, 175] on textarea "AK Wildflower LLC, dba AK Wildflour, was founded in [DATE] as a home-based bake…" at bounding box center [308, 184] width 221 height 39
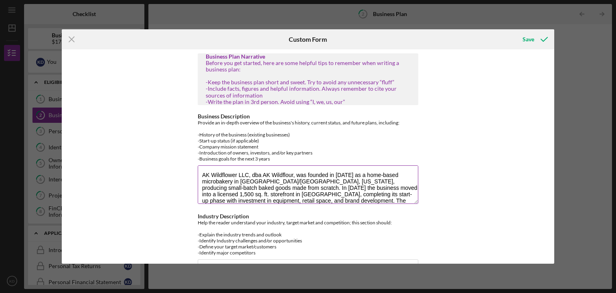
drag, startPoint x: 285, startPoint y: 180, endPoint x: 266, endPoint y: 179, distance: 18.5
click at [266, 179] on textarea "AK Wildflower LLC, dba AK Wildflour, was founded in [DATE] as a home-based micr…" at bounding box center [308, 184] width 221 height 39
click at [391, 182] on textarea "AK Wildflower LLC, dba AK Wildflour, was founded in [DATE] as a home-based micr…" at bounding box center [308, 184] width 221 height 39
click at [341, 187] on textarea "AK Wildflower LLC, dba AK Wildflour, was founded in [DATE] as a home-based micr…" at bounding box center [308, 184] width 221 height 39
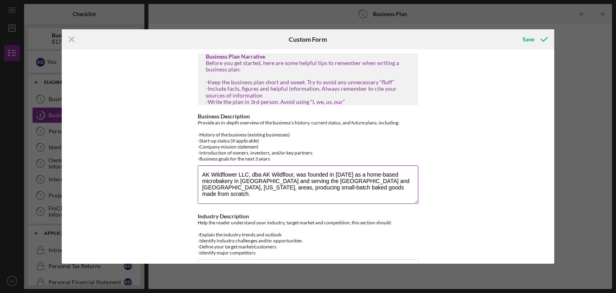
scroll to position [16, 0]
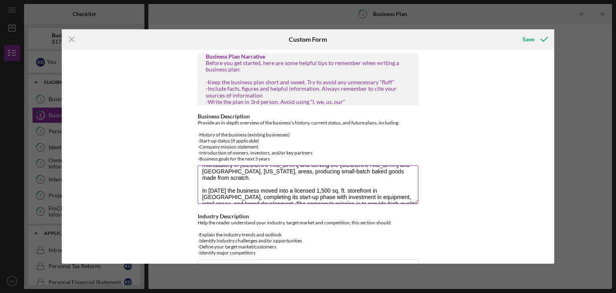
click at [233, 183] on textarea "AK Wildflower LLC, dba AK Wildflour, was founded in [DATE] as a home-based micr…" at bounding box center [308, 184] width 221 height 39
drag, startPoint x: 254, startPoint y: 183, endPoint x: 308, endPoint y: 184, distance: 53.8
click at [308, 184] on textarea "AK Wildflower LLC, dba AK Wildflour, was founded in [DATE] as a home-based micr…" at bounding box center [308, 184] width 221 height 39
drag, startPoint x: 393, startPoint y: 191, endPoint x: 197, endPoint y: 183, distance: 195.7
click at [198, 183] on textarea "AK Wildflower LLC, dba AK Wildflour, was founded in [DATE] as a home-based micr…" at bounding box center [308, 184] width 221 height 39
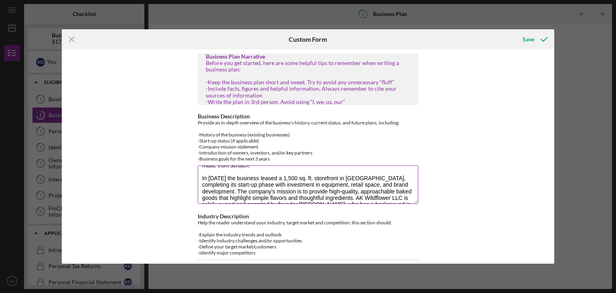
scroll to position [0, 0]
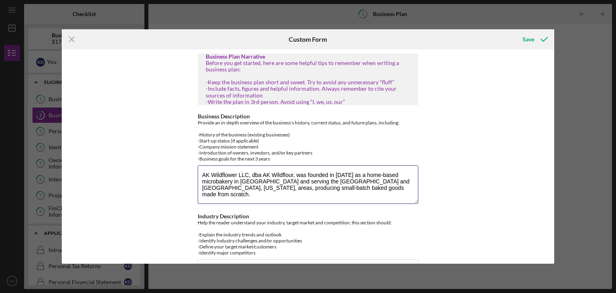
drag, startPoint x: 291, startPoint y: 196, endPoint x: 185, endPoint y: 197, distance: 106.0
click at [185, 197] on div "Business Plan Narrative Before you get started, here are some helpful tips to r…" at bounding box center [308, 156] width 493 height 214
paste textarea "AK Wildflower LLC, doing business as AK Wildflour, was founded in [DATE] as a h…"
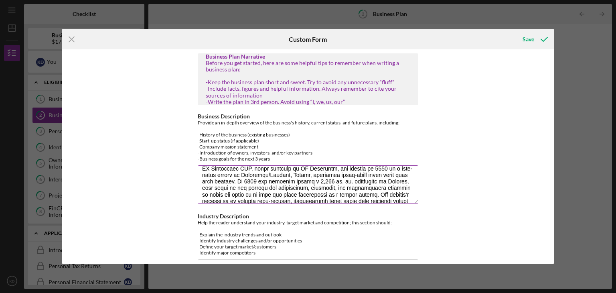
scroll to position [4, 0]
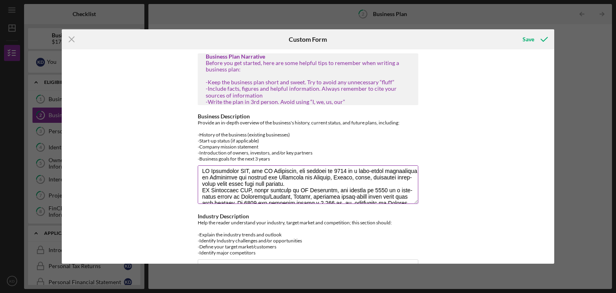
drag, startPoint x: 344, startPoint y: 182, endPoint x: 197, endPoint y: 174, distance: 146.7
click at [198, 174] on textarea "Business Description" at bounding box center [308, 184] width 221 height 39
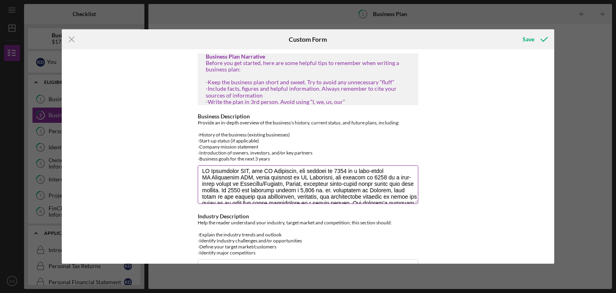
scroll to position [0, 0]
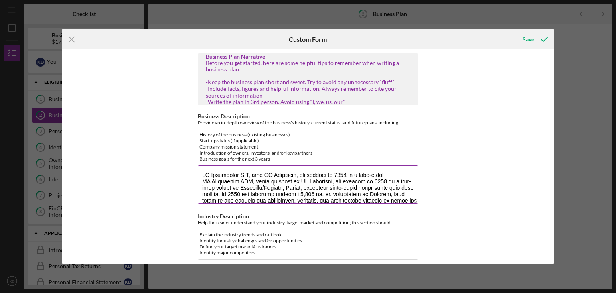
drag, startPoint x: 232, startPoint y: 187, endPoint x: 199, endPoint y: 179, distance: 34.2
click at [199, 179] on textarea "Business Description" at bounding box center [308, 184] width 221 height 39
click at [253, 182] on textarea "Business Description" at bounding box center [308, 184] width 221 height 39
click at [254, 182] on textarea "Business Description" at bounding box center [308, 184] width 221 height 39
click at [344, 183] on textarea "Business Description" at bounding box center [308, 184] width 221 height 39
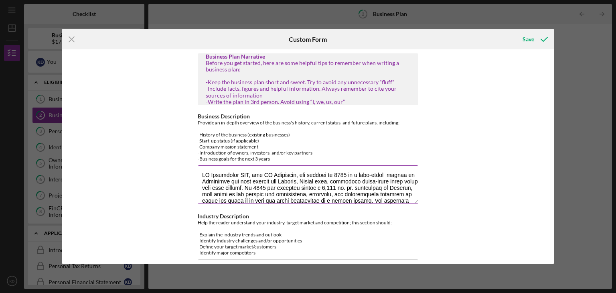
click at [300, 186] on textarea "Business Description" at bounding box center [308, 184] width 221 height 39
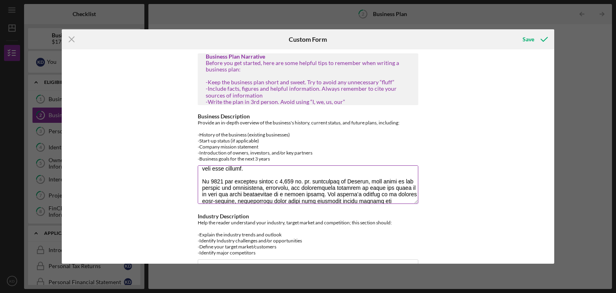
scroll to position [0, 0]
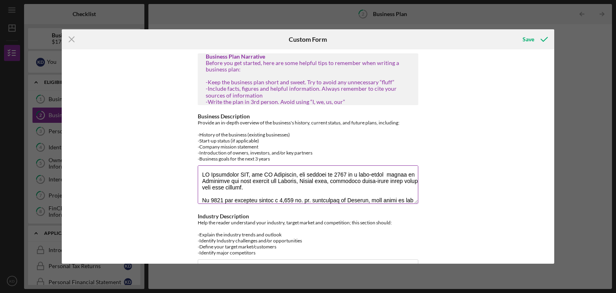
click at [414, 198] on textarea "Business Description" at bounding box center [308, 184] width 221 height 39
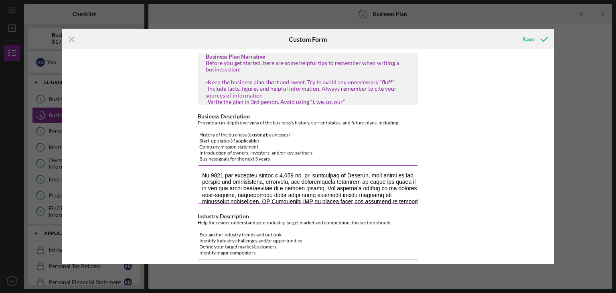
scroll to position [33, 0]
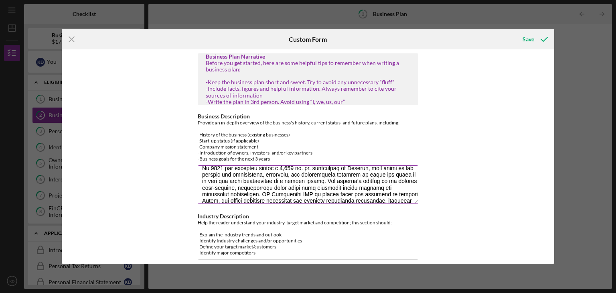
drag, startPoint x: 301, startPoint y: 175, endPoint x: 262, endPoint y: 177, distance: 38.5
click at [262, 177] on textarea "Business Description" at bounding box center [308, 184] width 221 height 39
click at [299, 180] on textarea "Business Description" at bounding box center [308, 184] width 221 height 39
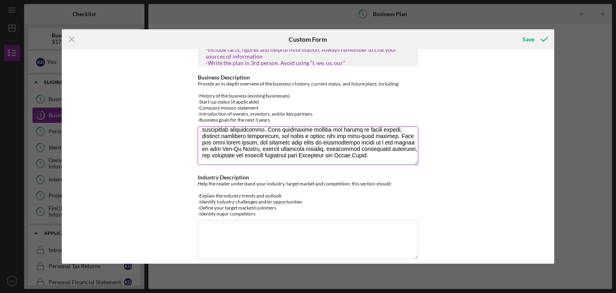
scroll to position [40, 0]
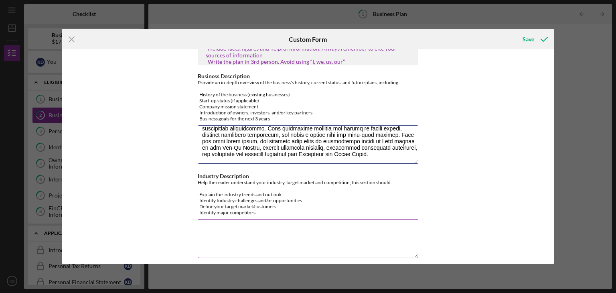
type textarea "LO Ipsumdolor SIT, ame CO Adipiscin, eli seddoei te 9274 in u labo-etdol magnaa…"
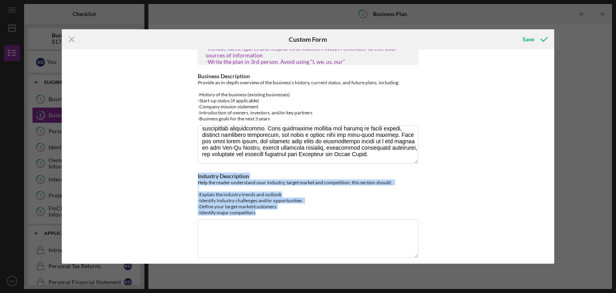
drag, startPoint x: 263, startPoint y: 210, endPoint x: 196, endPoint y: 177, distance: 75.2
click at [196, 177] on div "Business Plan Narrative Before you get started, here are some helpful tips to r…" at bounding box center [308, 156] width 493 height 214
copy div "Industry Description Help the reader understand your industry, target market an…"
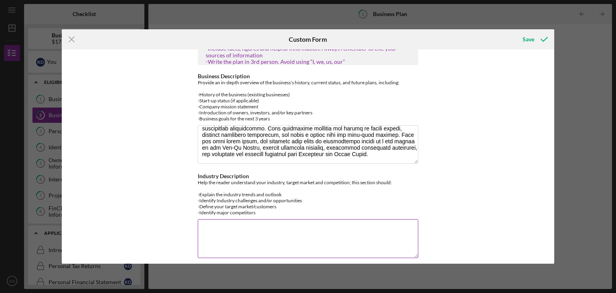
click at [259, 243] on textarea "Industry Description" at bounding box center [308, 238] width 221 height 39
paste textarea "Lor ipsumd sit ametconse adip elitsedd ei Tempor in utlabore etdolo magnaal, en…"
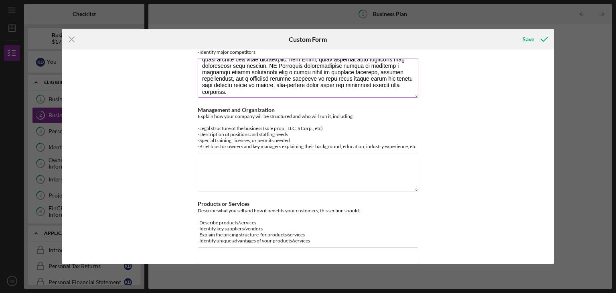
scroll to position [129, 0]
type textarea "Lor ipsumd sit ametconse adip elitsedd ei Tempor in utlabore etdolo magnaal, en…"
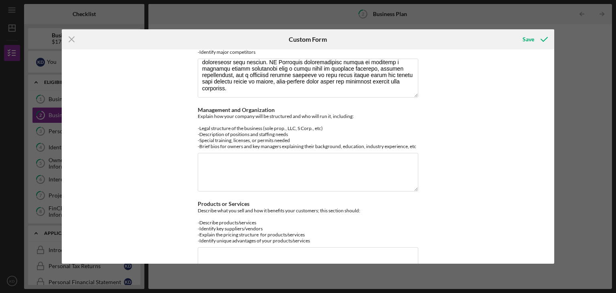
drag, startPoint x: 416, startPoint y: 144, endPoint x: 156, endPoint y: 105, distance: 262.6
click at [156, 105] on div "Business Plan Narrative Before you get started, here are some helpful tips to r…" at bounding box center [308, 156] width 493 height 214
copy div "Management and Organization Explain how your company will be structured and who…"
click at [293, 169] on textarea "Management and Organization" at bounding box center [308, 172] width 221 height 39
paste textarea "LO Ipsumdolor SIT, ametc adipisci el SE Doeiusmod, te incididun ut l Etdolor Ma…"
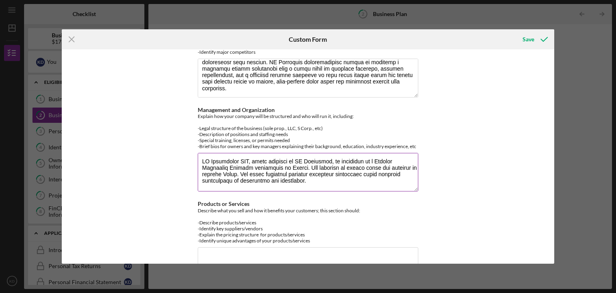
scroll to position [0, 0]
drag, startPoint x: 295, startPoint y: 163, endPoint x: 250, endPoint y: 163, distance: 44.6
click at [250, 163] on textarea "Management and Organization" at bounding box center [308, 172] width 221 height 39
drag, startPoint x: 260, startPoint y: 161, endPoint x: 203, endPoint y: 159, distance: 57.4
click at [203, 159] on textarea "Management and Organization" at bounding box center [308, 172] width 221 height 39
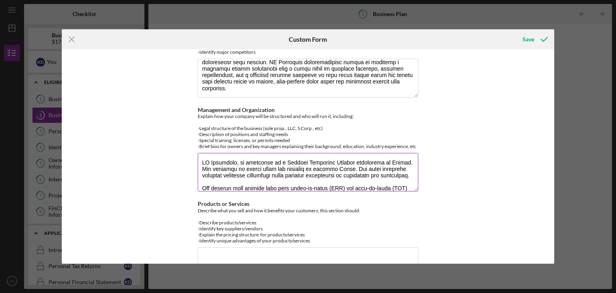
click at [232, 164] on textarea "Management and Organization" at bounding box center [308, 172] width 221 height 39
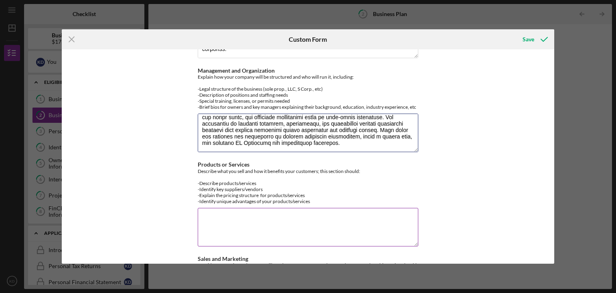
scroll to position [241, 0]
type textarea "LO Ipsumdolo si ametconse ad e Seddoei Temporinc Utlabor etdolorema al Enimad. …"
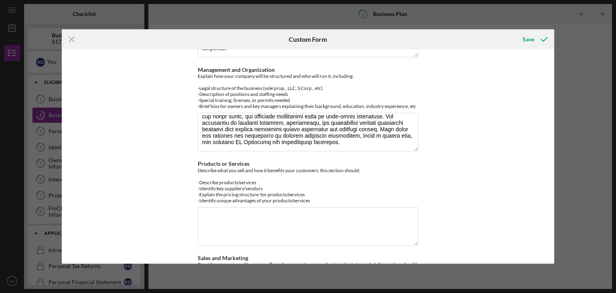
drag, startPoint x: 315, startPoint y: 197, endPoint x: 186, endPoint y: 159, distance: 134.0
click at [186, 159] on div "Business Plan Narrative Before you get started, here are some helpful tips to r…" at bounding box center [308, 156] width 493 height 214
copy div "Products or Services Describe what you sell and how it benefits your customers;…"
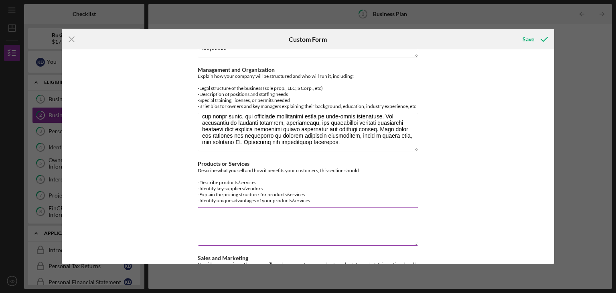
click at [225, 232] on textarea "Products or Services" at bounding box center [308, 226] width 221 height 39
paste textarea "LO Ipsumdolo sitame c adip elitseddo ei temporincid utlab etdol, magnaa, eni ad…"
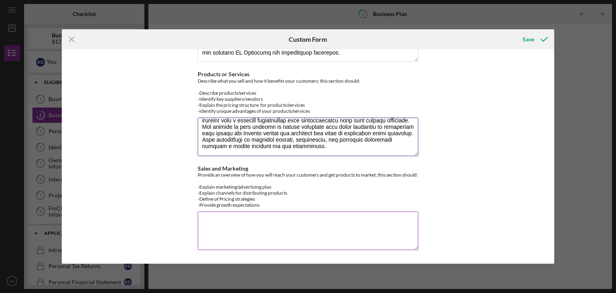
scroll to position [336, 0]
type textarea "LO Ipsumdolo sitame c adip elitseddo ei temporincid utlab etdol, magnaa, eni ad…"
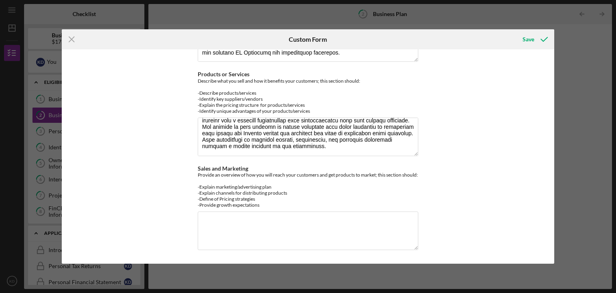
drag, startPoint x: 262, startPoint y: 207, endPoint x: 171, endPoint y: 153, distance: 105.8
click at [171, 153] on div "Business Plan Narrative Before you get started, here are some helpful tips to r…" at bounding box center [308, 156] width 493 height 214
copy div "Sales and Marketing Provide an overview of how you will reach your customers an…"
click at [254, 228] on textarea "Sales and Marketing" at bounding box center [308, 231] width 221 height 39
paste textarea "LO Ipsumdolo sita conse adipiscin elitsed d eiu te incidid utlaboree, dolor mag…"
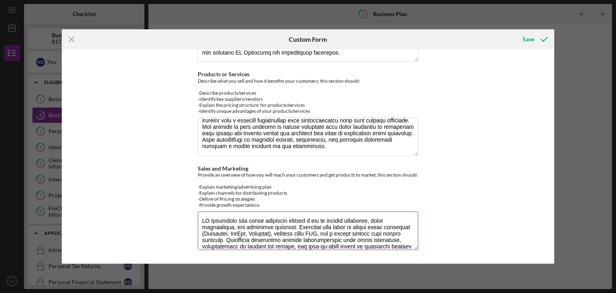
scroll to position [0, 0]
type textarea "LO Ipsumdolo sita conse adipiscin elitsed d eiu te incidid utlaboree, dolor mag…"
click at [531, 41] on div "Save" at bounding box center [529, 39] width 12 height 16
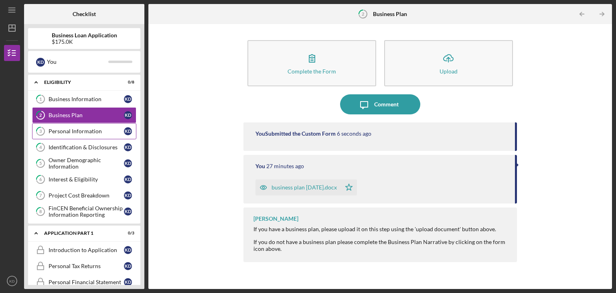
click at [75, 128] on div "Personal Information" at bounding box center [86, 131] width 75 height 6
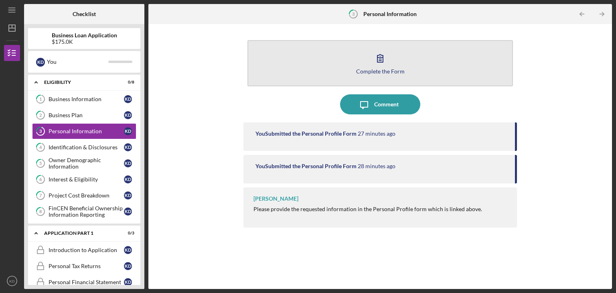
click at [359, 83] on button "Complete the Form Form" at bounding box center [381, 63] width 266 height 46
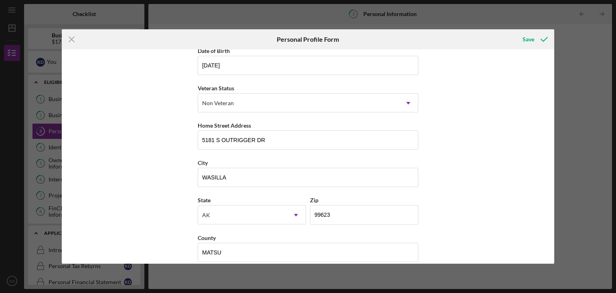
scroll to position [92, 0]
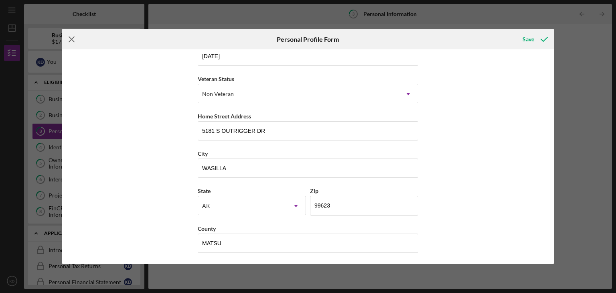
click at [72, 37] on icon "Icon/Menu Close" at bounding box center [72, 39] width 20 height 20
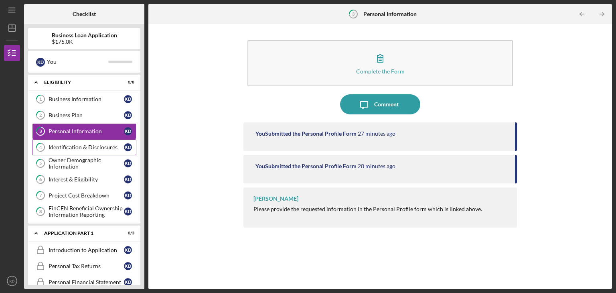
click at [81, 144] on div "Identification & Disclosures" at bounding box center [86, 147] width 75 height 6
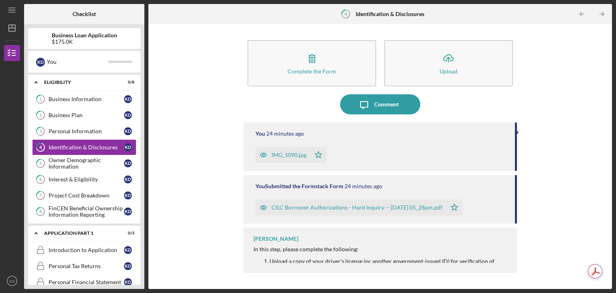
click at [294, 161] on div "IMG_1090.jpg" at bounding box center [283, 155] width 55 height 16
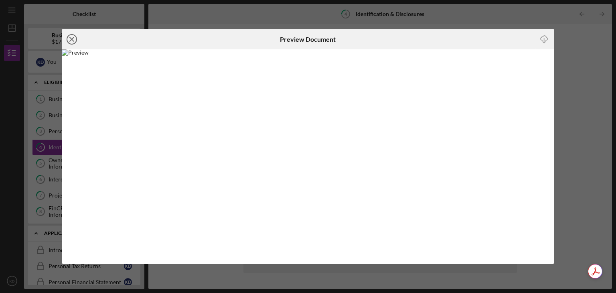
click at [73, 39] on icon "Icon/Close" at bounding box center [72, 39] width 20 height 20
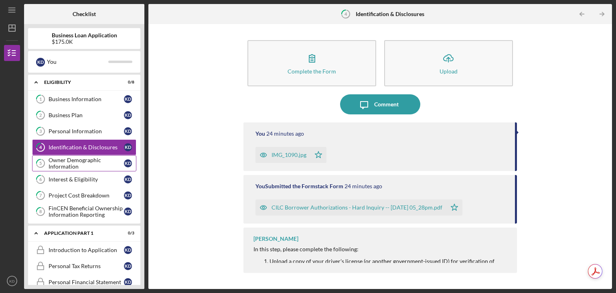
click at [64, 161] on div "Owner Demographic Information" at bounding box center [86, 163] width 75 height 13
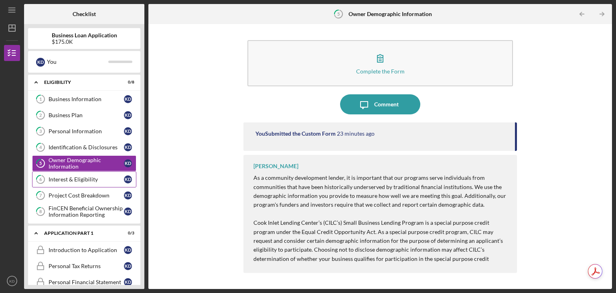
click at [69, 179] on div "Interest & Eligibility" at bounding box center [86, 179] width 75 height 6
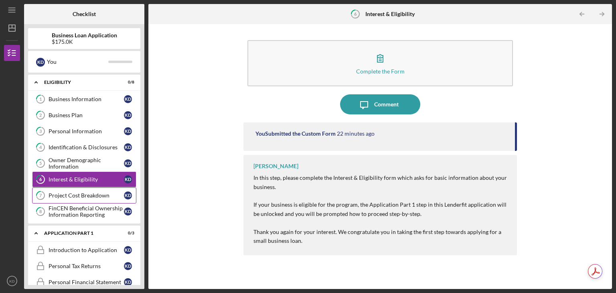
click at [69, 192] on div "Project Cost Breakdown" at bounding box center [86, 195] width 75 height 6
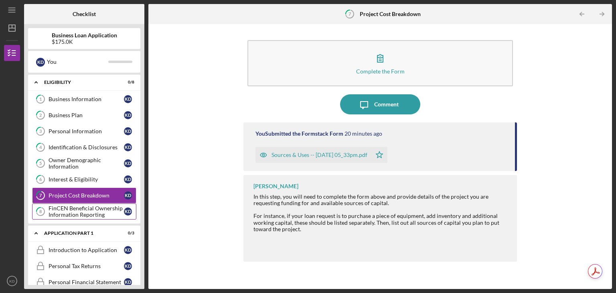
click at [71, 210] on div "FinCEN Beneficial Ownership Information Reporting" at bounding box center [86, 211] width 75 height 13
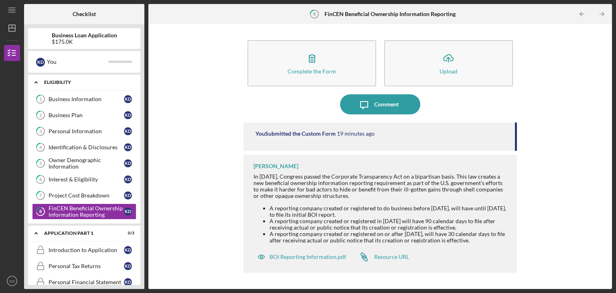
click at [40, 81] on icon "Icon/Expander" at bounding box center [36, 82] width 16 height 16
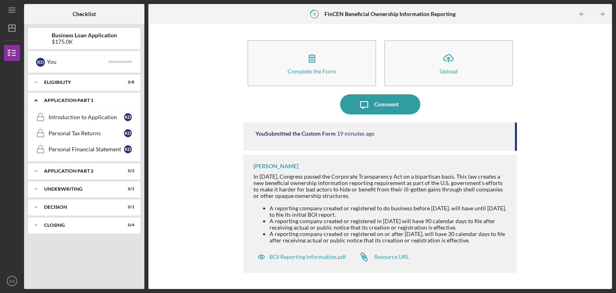
click at [35, 100] on icon "Icon/Expander" at bounding box center [36, 100] width 16 height 16
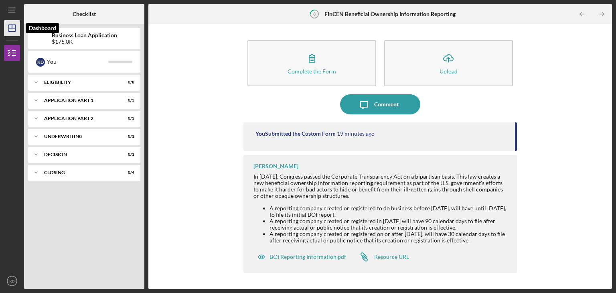
click at [13, 32] on icon "Icon/Dashboard" at bounding box center [12, 28] width 20 height 20
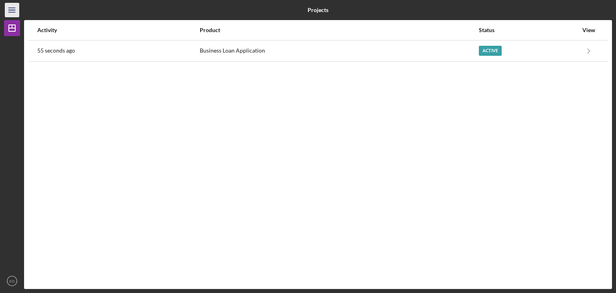
click at [17, 7] on icon "Icon/Menu" at bounding box center [12, 10] width 18 height 18
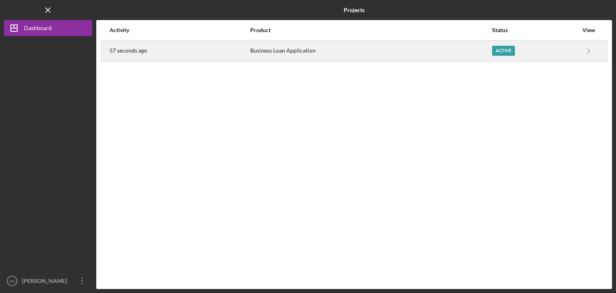
click at [192, 46] on div "57 seconds ago" at bounding box center [180, 51] width 140 height 20
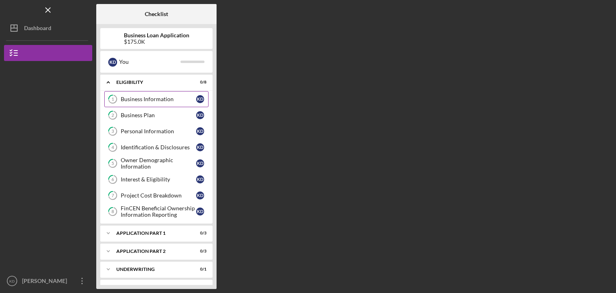
click at [145, 98] on div "Business Information" at bounding box center [158, 99] width 75 height 6
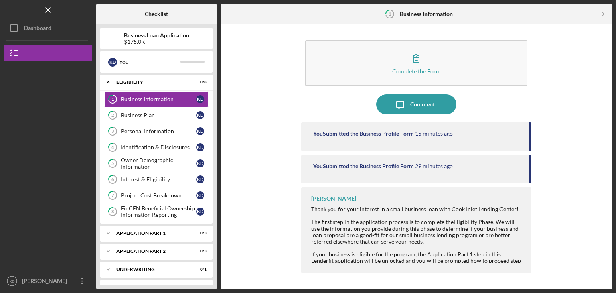
click at [500, 232] on span "Eligibility Phase. We will use the information you provide during this phase to…" at bounding box center [414, 231] width 207 height 26
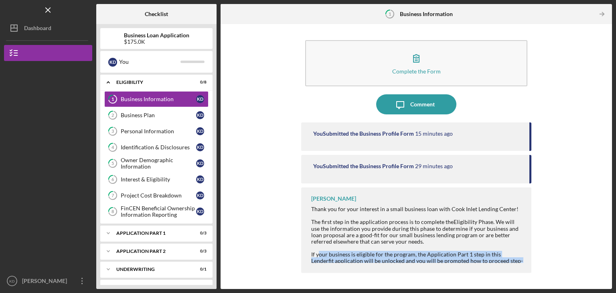
drag, startPoint x: 318, startPoint y: 255, endPoint x: 539, endPoint y: 268, distance: 221.6
click at [539, 268] on div "Complete the Form Form Icon/Message Comment You Submitted the Business Profile …" at bounding box center [417, 156] width 384 height 257
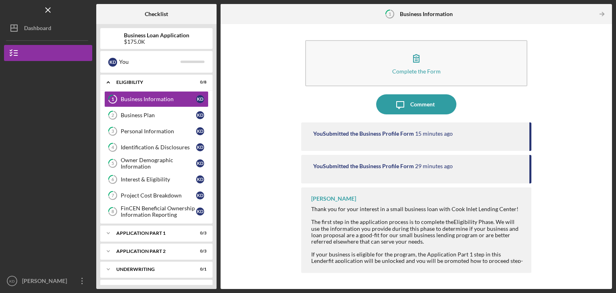
click at [454, 239] on div "Thank you for your interest in a small business loan with Cook Inlet Lending Ce…" at bounding box center [417, 225] width 212 height 39
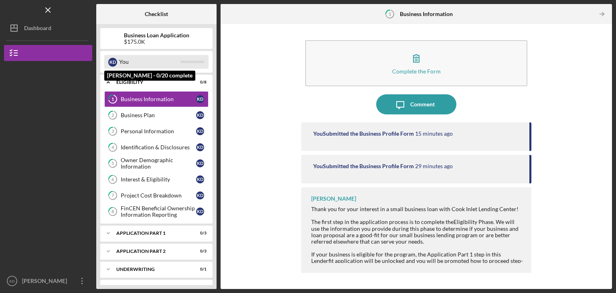
click at [165, 59] on div "You" at bounding box center [149, 62] width 61 height 14
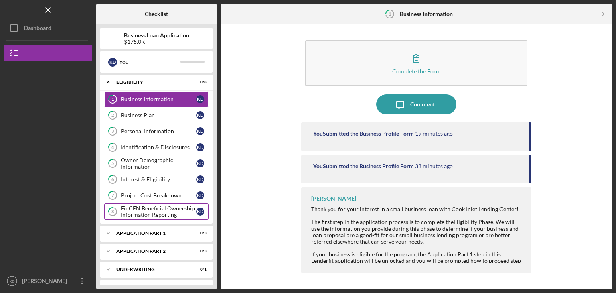
click at [152, 213] on div "FinCEN Beneficial Ownership Information Reporting" at bounding box center [158, 211] width 75 height 13
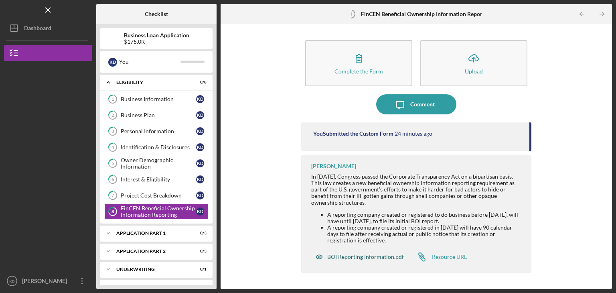
click at [382, 252] on div "BOI Reporting Information.pdf" at bounding box center [359, 257] width 97 height 16
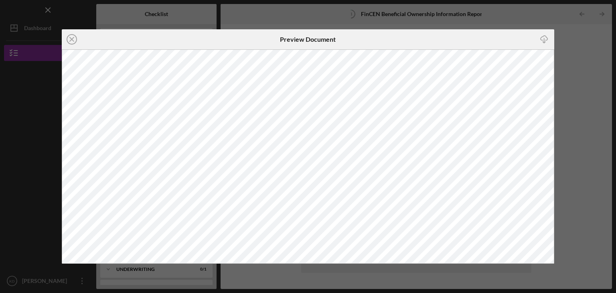
click at [584, 41] on div "Icon/Close Preview Document Icon/Download" at bounding box center [308, 146] width 616 height 293
click at [72, 36] on icon "Icon/Close" at bounding box center [72, 39] width 20 height 20
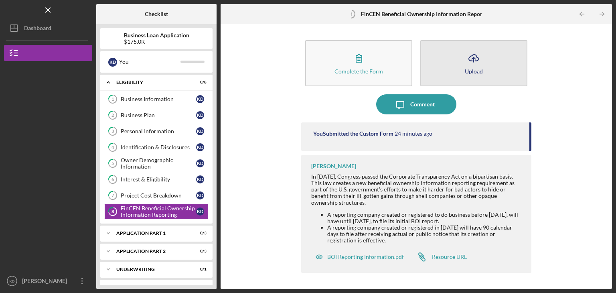
click at [474, 69] on div "Upload" at bounding box center [474, 71] width 18 height 6
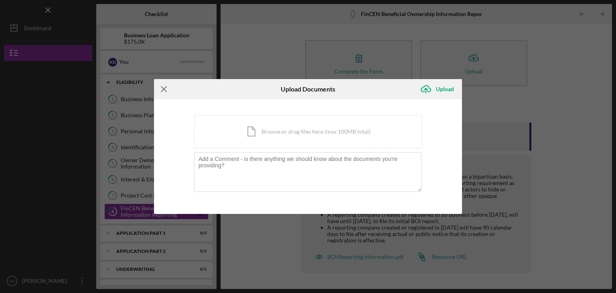
click at [161, 90] on icon "Icon/Menu Close" at bounding box center [164, 89] width 20 height 20
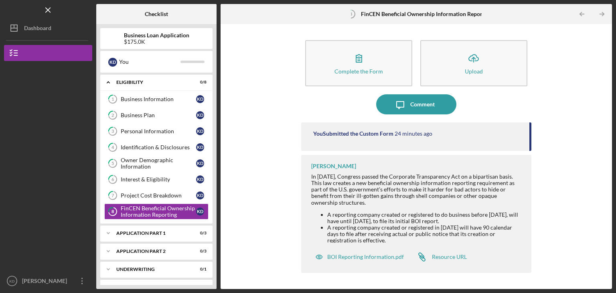
click at [366, 132] on div "You Submitted the Custom Form" at bounding box center [353, 133] width 80 height 6
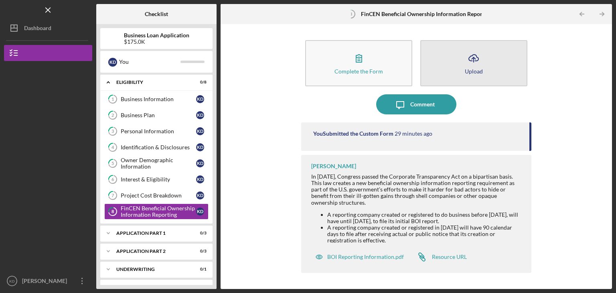
click at [458, 62] on button "Icon/Upload Upload" at bounding box center [474, 63] width 107 height 46
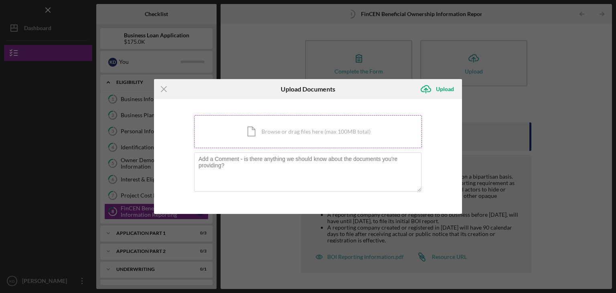
click at [283, 141] on div "Icon/Document Browse or drag files here (max 100MB total) Tap to choose files o…" at bounding box center [308, 131] width 228 height 33
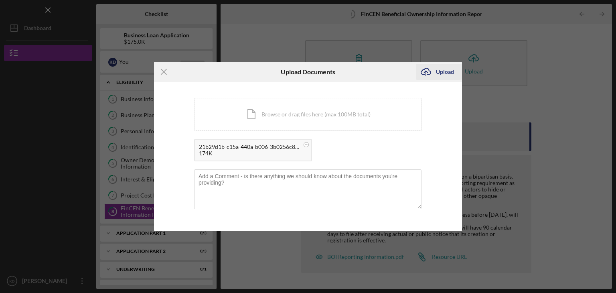
click at [424, 71] on icon "Icon/Upload" at bounding box center [426, 72] width 20 height 20
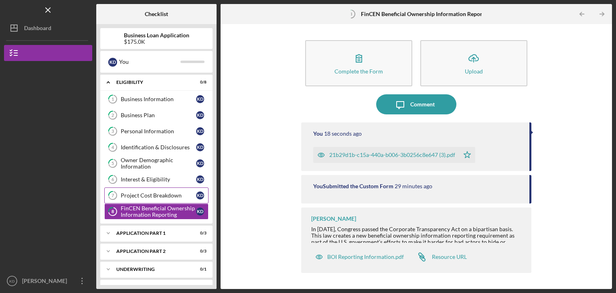
click at [173, 189] on link "7 Project Cost Breakdown K D" at bounding box center [156, 195] width 104 height 16
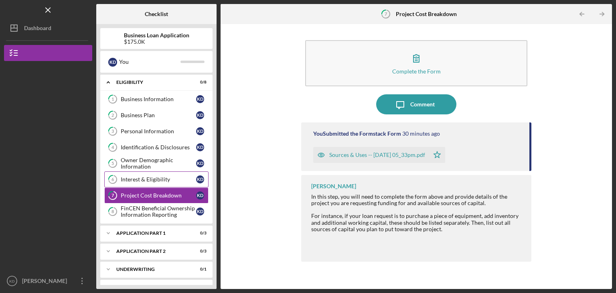
click at [177, 173] on link "6 Interest & Eligibility K D" at bounding box center [156, 179] width 104 height 16
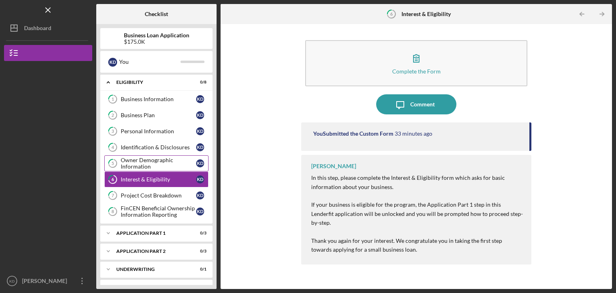
click at [180, 157] on div "Owner Demographic Information" at bounding box center [158, 163] width 75 height 13
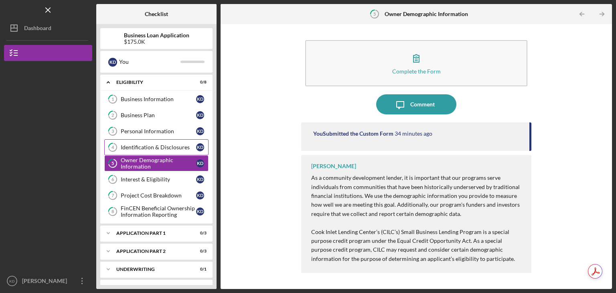
click at [184, 142] on link "4 Identification & Disclosures K D" at bounding box center [156, 147] width 104 height 16
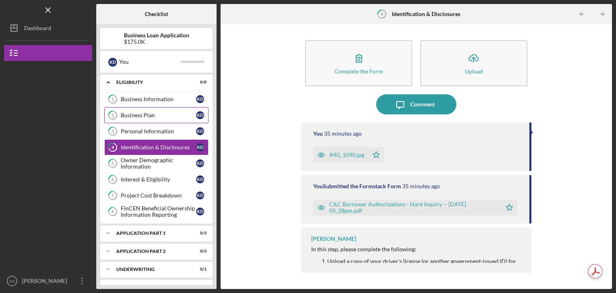
click at [186, 118] on link "2 Business Plan K D" at bounding box center [156, 115] width 104 height 16
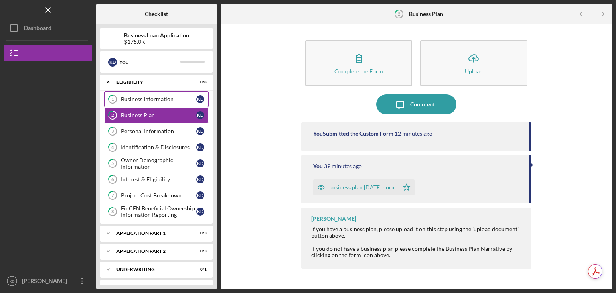
click at [161, 98] on div "Business Information" at bounding box center [158, 99] width 75 height 6
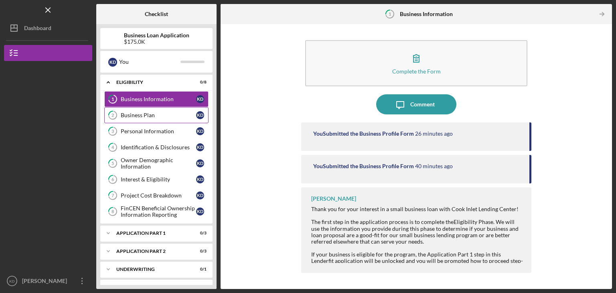
click at [177, 113] on div "Business Plan" at bounding box center [158, 115] width 75 height 6
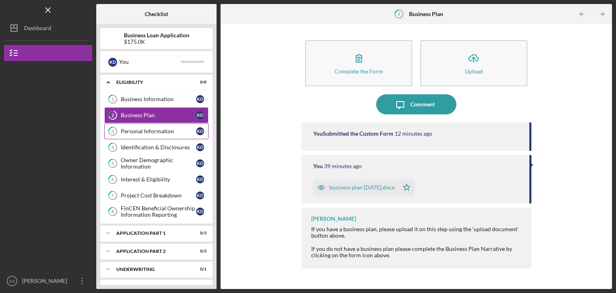
click at [156, 129] on div "Personal Information" at bounding box center [158, 131] width 75 height 6
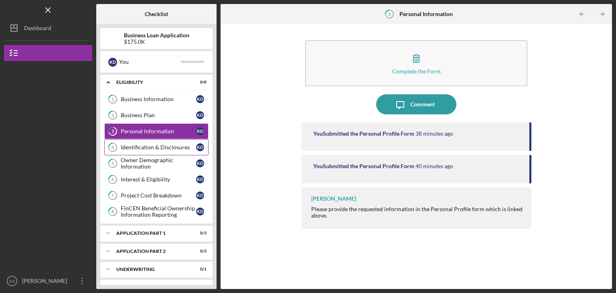
click at [159, 140] on link "4 Identification & Disclosures K D" at bounding box center [156, 147] width 104 height 16
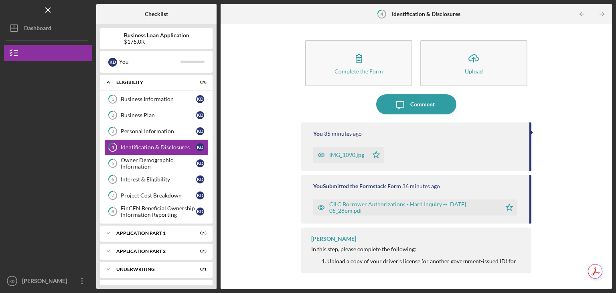
click at [523, 240] on div "[PERSON_NAME] In this step, please complete the following: Upload a copy of you…" at bounding box center [416, 250] width 230 height 45
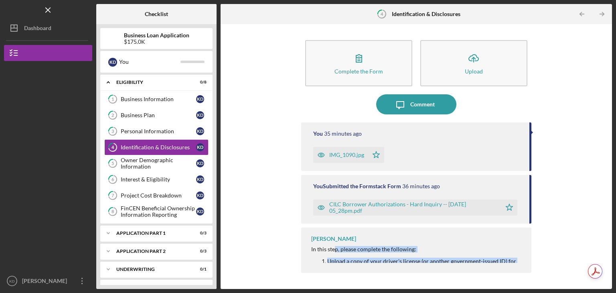
drag, startPoint x: 335, startPoint y: 252, endPoint x: 446, endPoint y: 311, distance: 126.2
click at [446, 293] on html "Icon/Menu 4 Identification & Disclosures Checklist Business Loan Application $1…" at bounding box center [308, 146] width 616 height 293
click at [362, 206] on div "CILC Borrower Authorizations - Hard Inquiry -- [DATE] 05_28pm.pdf" at bounding box center [414, 207] width 168 height 13
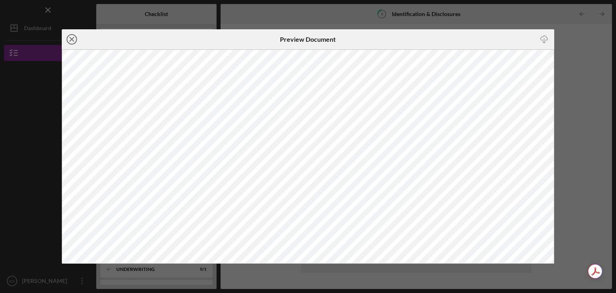
click at [69, 36] on icon "Icon/Close" at bounding box center [72, 39] width 20 height 20
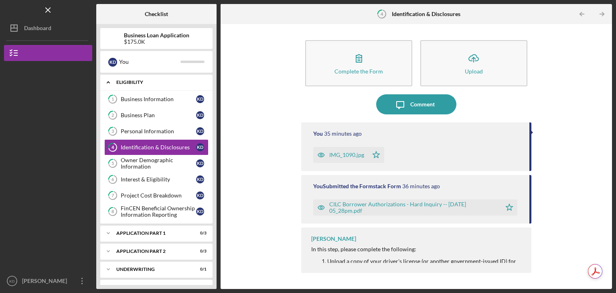
click at [106, 79] on icon "Icon/Expander" at bounding box center [108, 82] width 16 height 16
